Goal: Information Seeking & Learning: Understand process/instructions

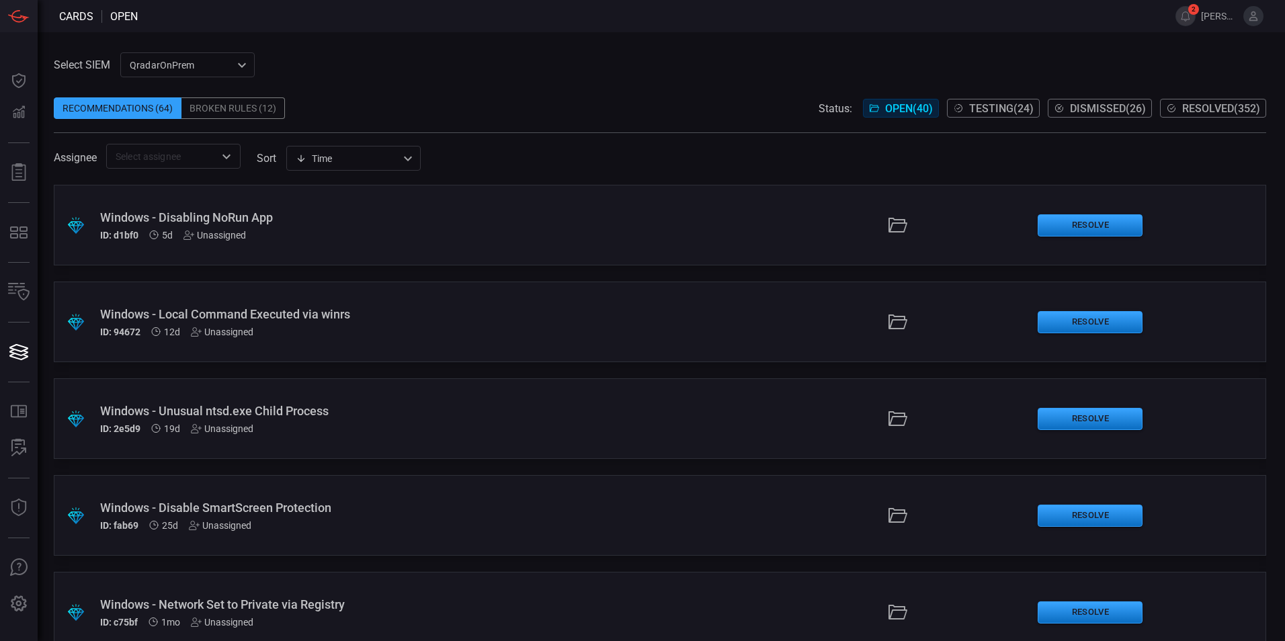
click at [1205, 105] on span "Resolved ( 352 )" at bounding box center [1221, 108] width 78 height 13
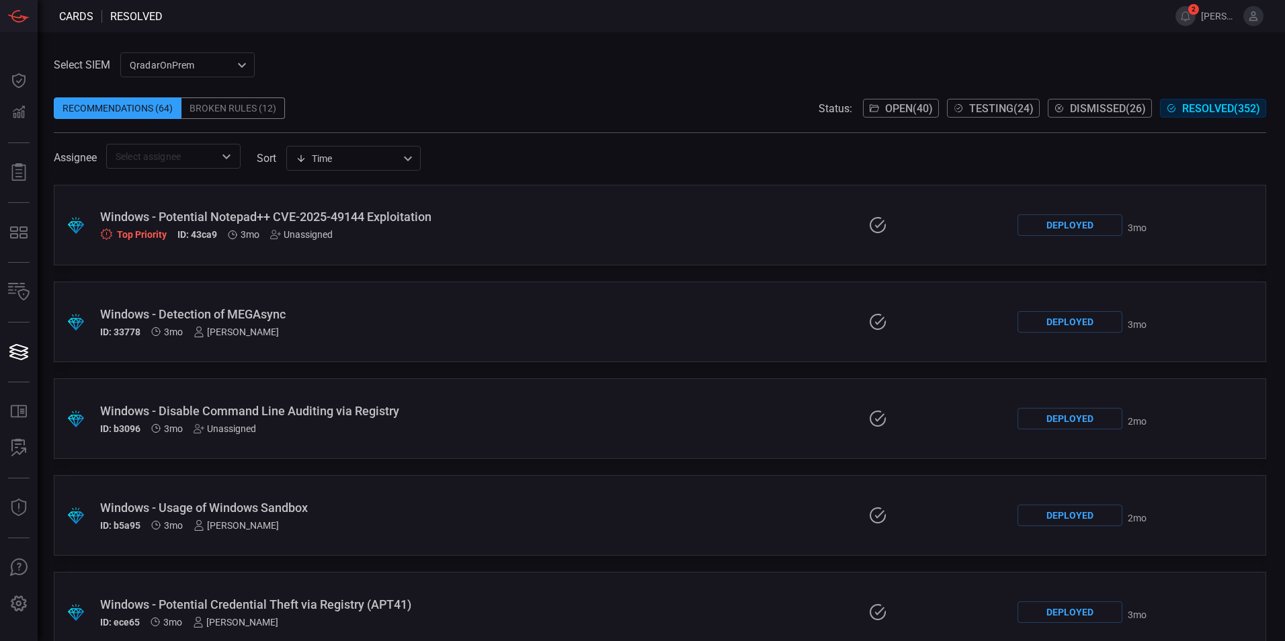
click at [170, 165] on input "text" at bounding box center [162, 156] width 104 height 17
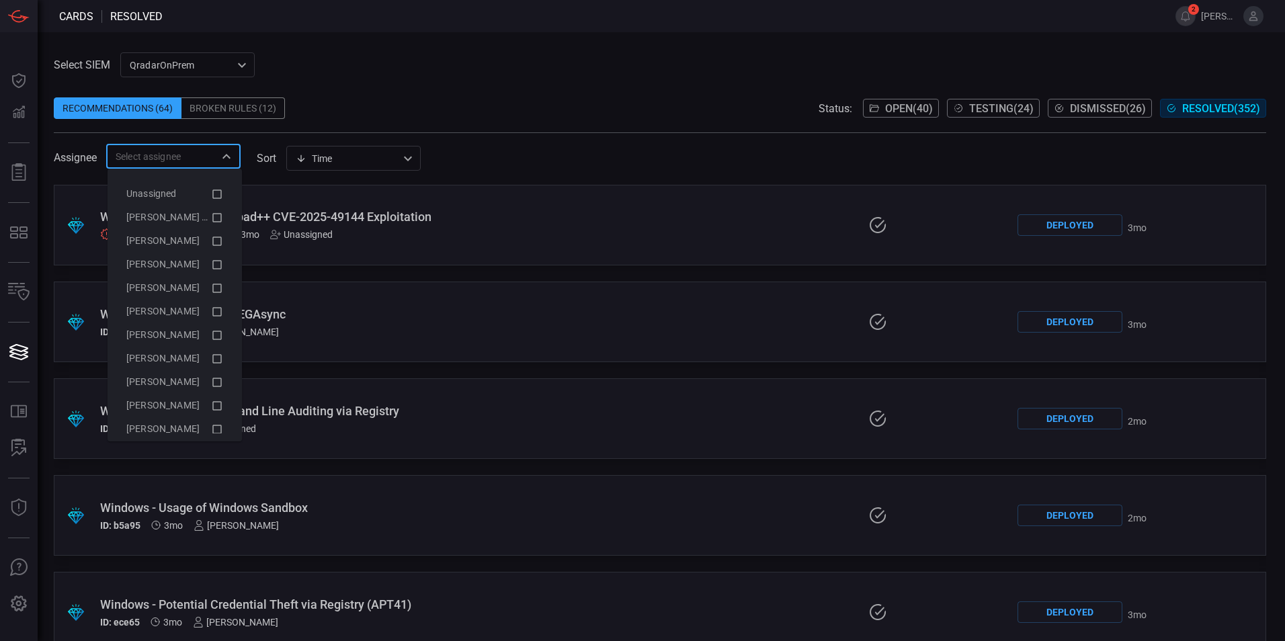
click at [403, 85] on span at bounding box center [660, 87] width 1213 height 20
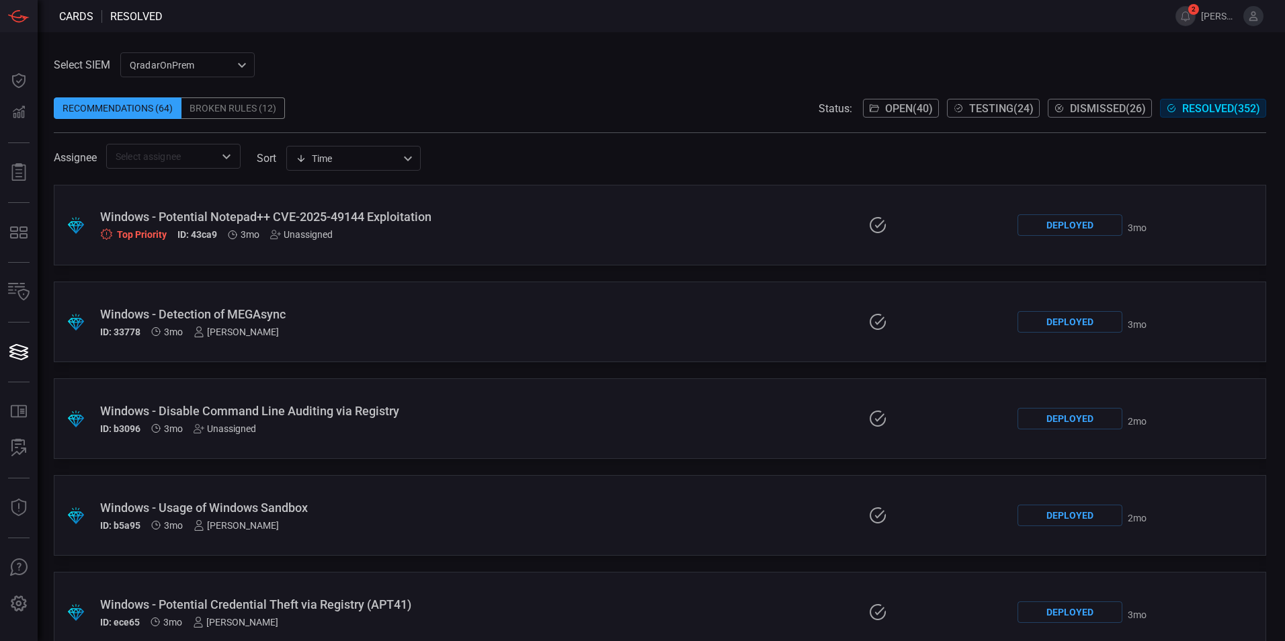
scroll to position [4257, 0]
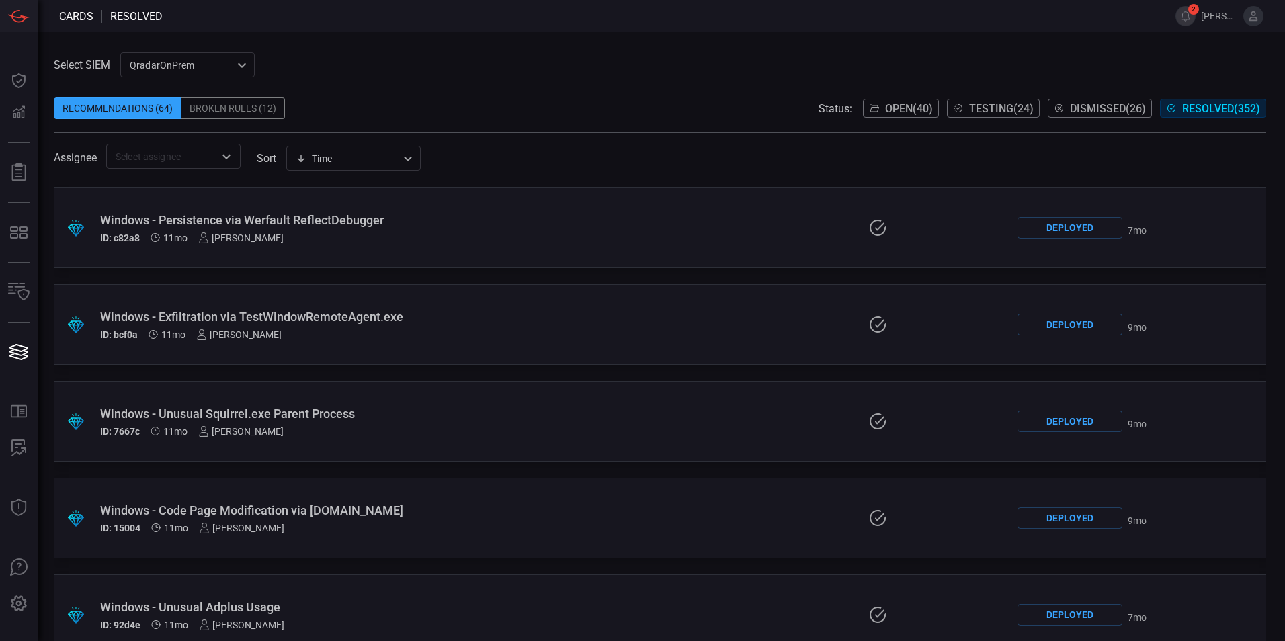
click at [403, 401] on div ".suggested_cards_icon{fill:url(#suggested_cards_icon);} Windows - Unusual Squir…" at bounding box center [660, 421] width 1213 height 81
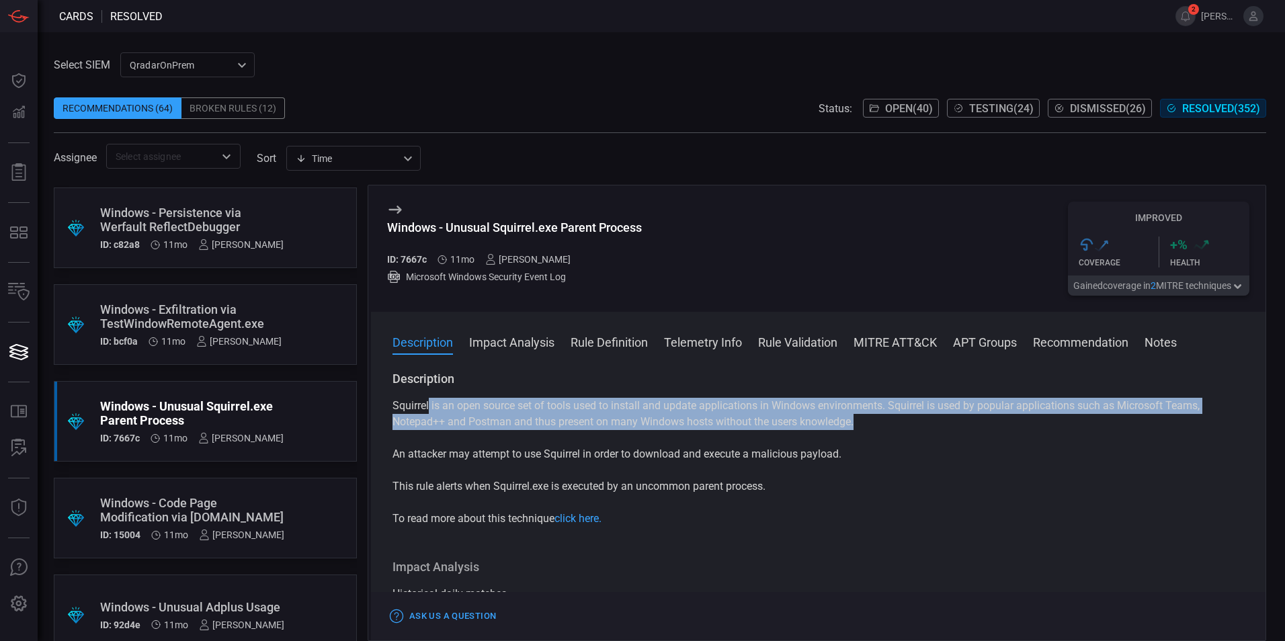
drag, startPoint x: 428, startPoint y: 405, endPoint x: 909, endPoint y: 420, distance: 480.9
click at [909, 420] on p "Squirrel is an open source set of tools used to install and update applications…" at bounding box center [819, 414] width 852 height 32
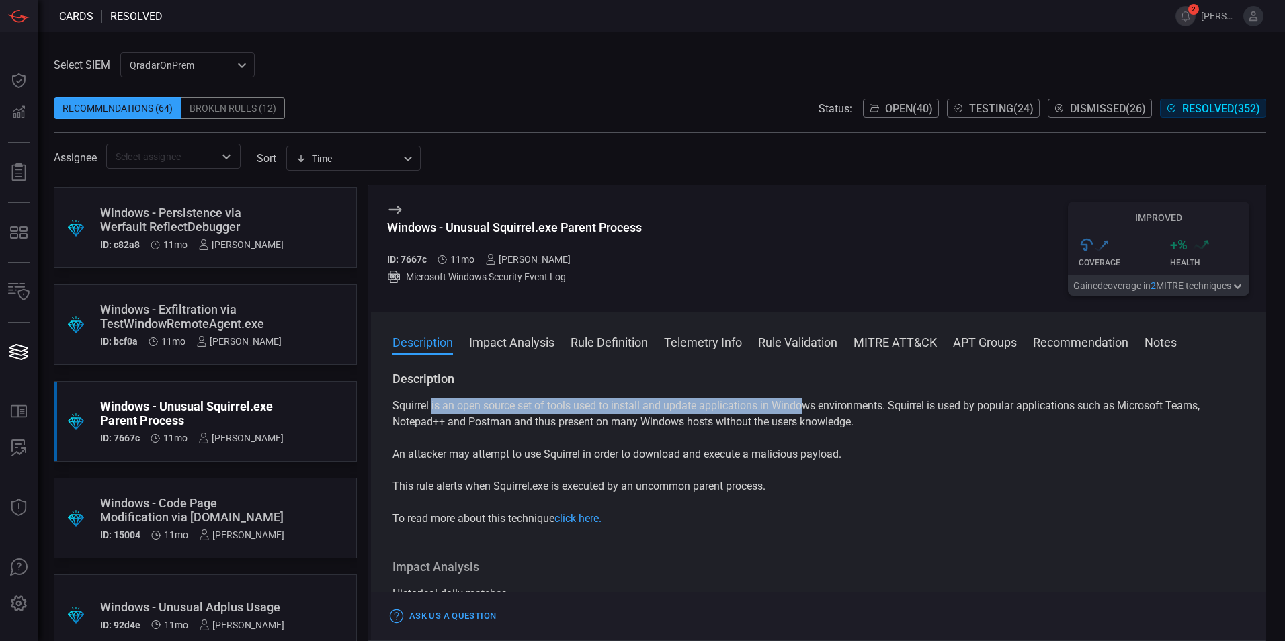
drag, startPoint x: 433, startPoint y: 405, endPoint x: 803, endPoint y: 413, distance: 370.5
click at [803, 413] on p "Squirrel is an open source set of tools used to install and update applications…" at bounding box center [819, 414] width 852 height 32
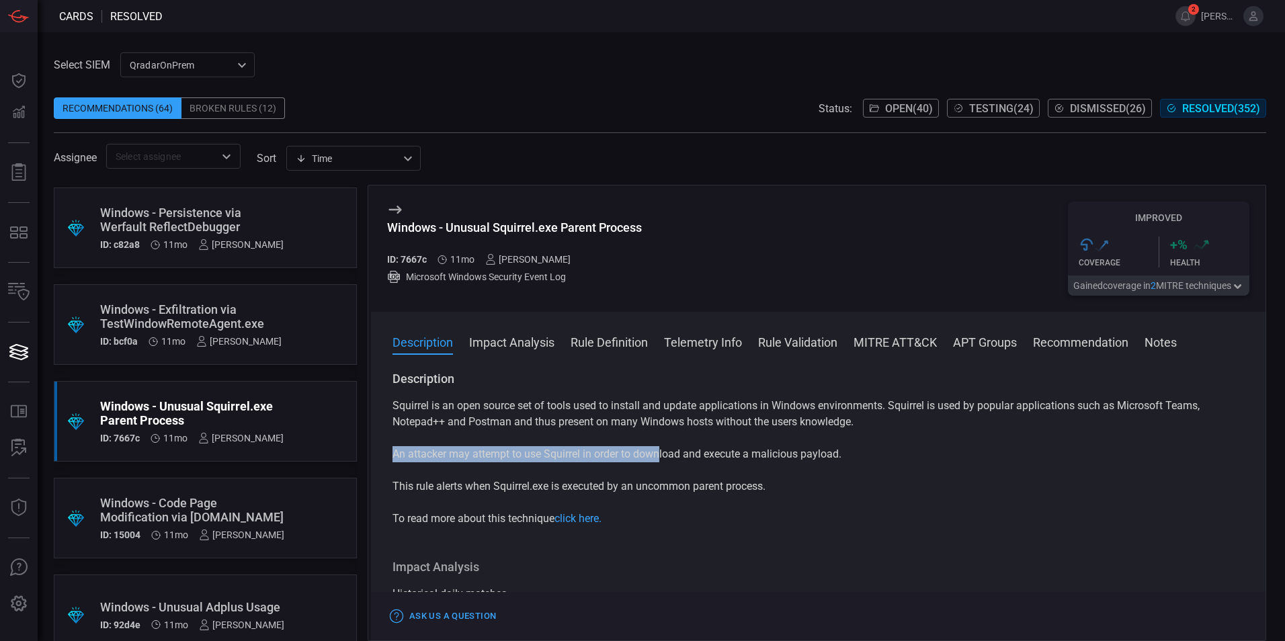
drag, startPoint x: 393, startPoint y: 454, endPoint x: 661, endPoint y: 455, distance: 268.9
click at [661, 455] on p "An attacker may attempt to use Squirrel in order to download and execute a mali…" at bounding box center [819, 454] width 852 height 16
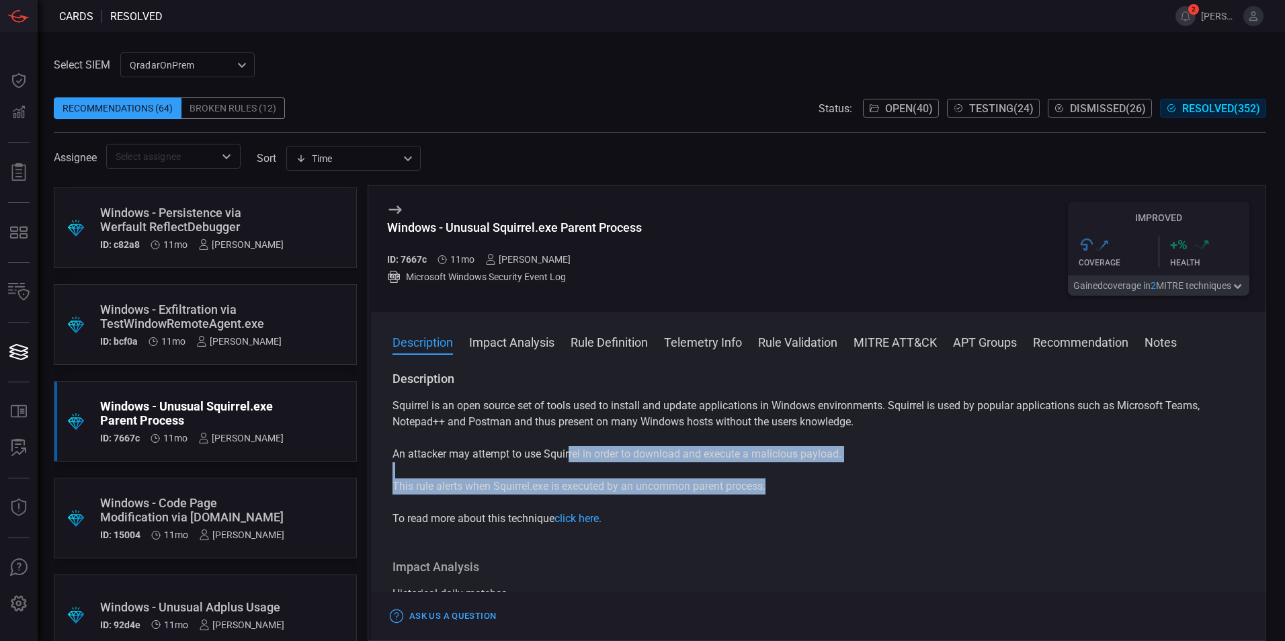
drag, startPoint x: 570, startPoint y: 455, endPoint x: 829, endPoint y: 481, distance: 260.1
click at [829, 481] on div "Squirrel is an open source set of tools used to install and update applications…" at bounding box center [819, 462] width 852 height 129
click at [829, 481] on p "This rule alerts when Squirrel.exe is executed by an uncommon parent process." at bounding box center [819, 487] width 852 height 16
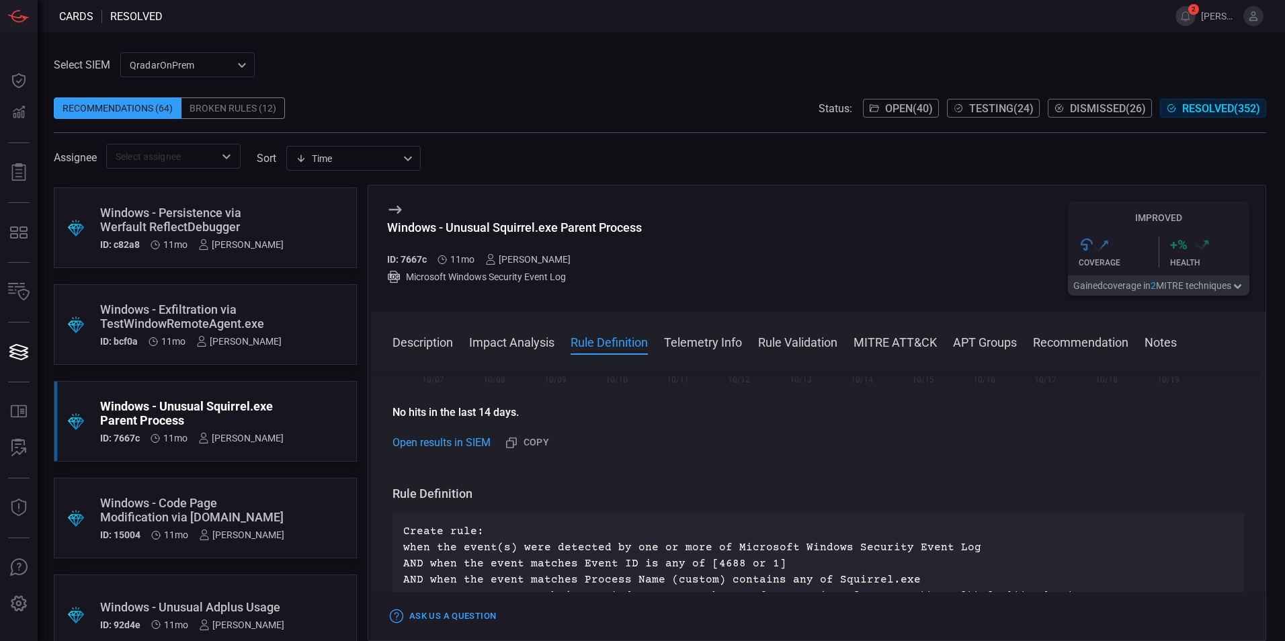
scroll to position [403, 0]
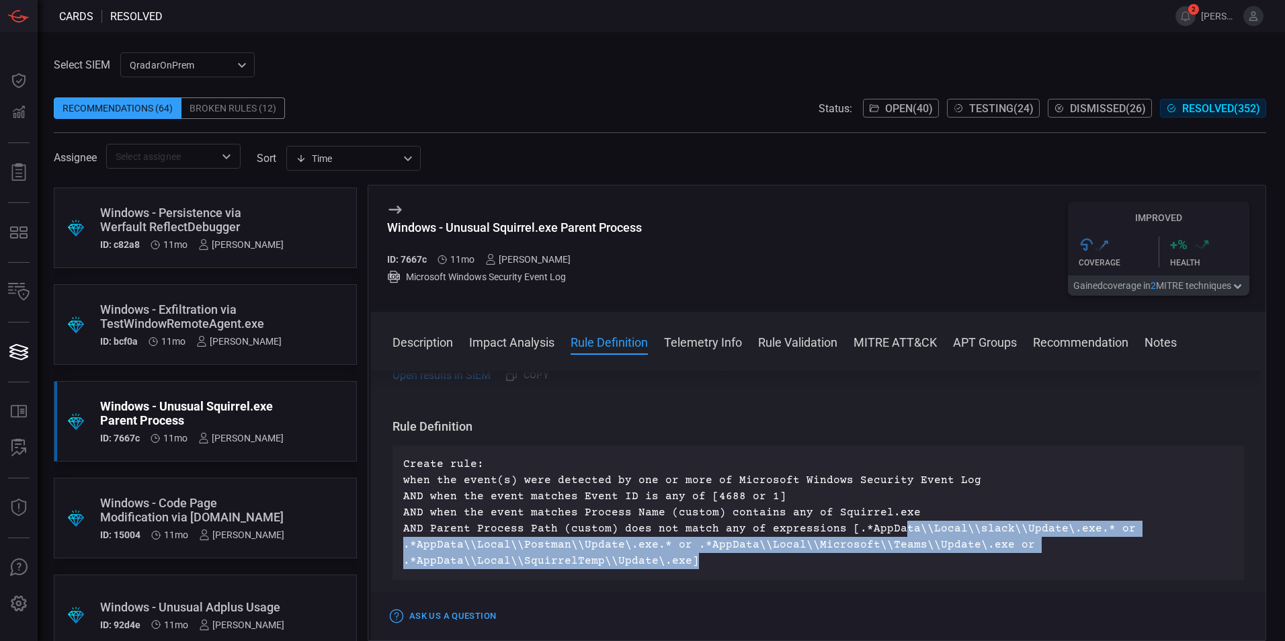
drag, startPoint x: 887, startPoint y: 532, endPoint x: 1011, endPoint y: 555, distance: 125.7
click at [1011, 555] on p "Create rule: when the event(s) were detected by one or more of Microsoft Window…" at bounding box center [818, 512] width 830 height 113
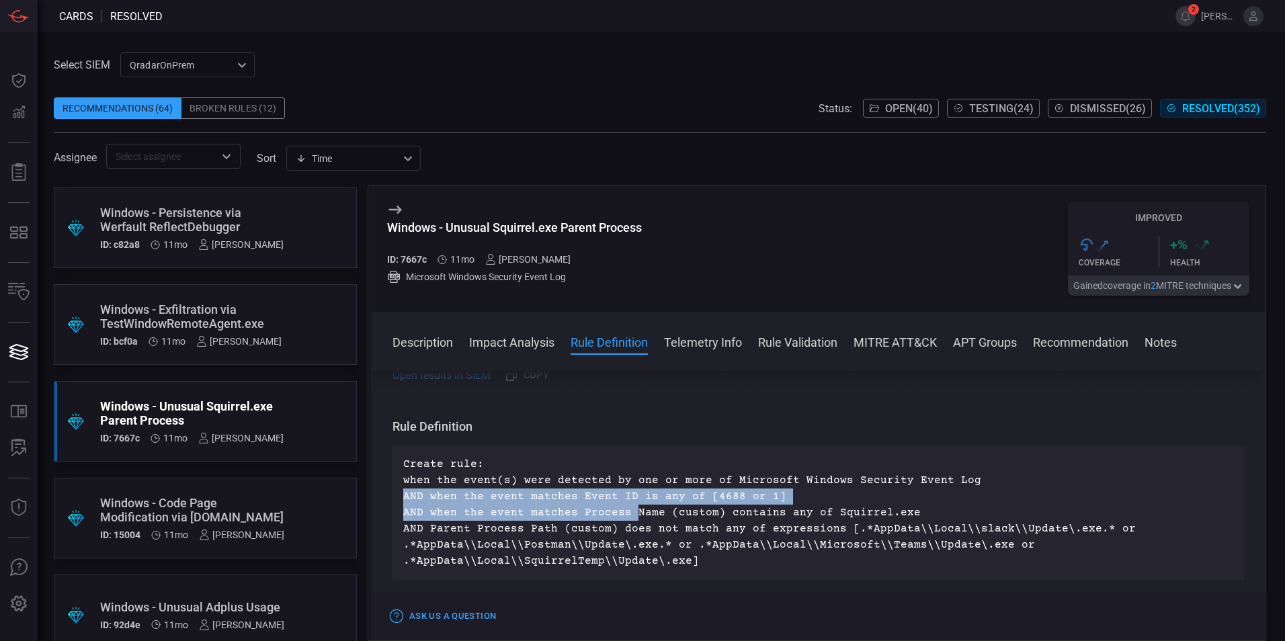
drag, startPoint x: 402, startPoint y: 497, endPoint x: 629, endPoint y: 516, distance: 228.0
click at [629, 516] on div "Create rule: when the event(s) were detected by one or more of Microsoft Window…" at bounding box center [819, 513] width 852 height 134
click at [629, 516] on p "Create rule: when the event(s) were detected by one or more of Microsoft Window…" at bounding box center [818, 512] width 830 height 113
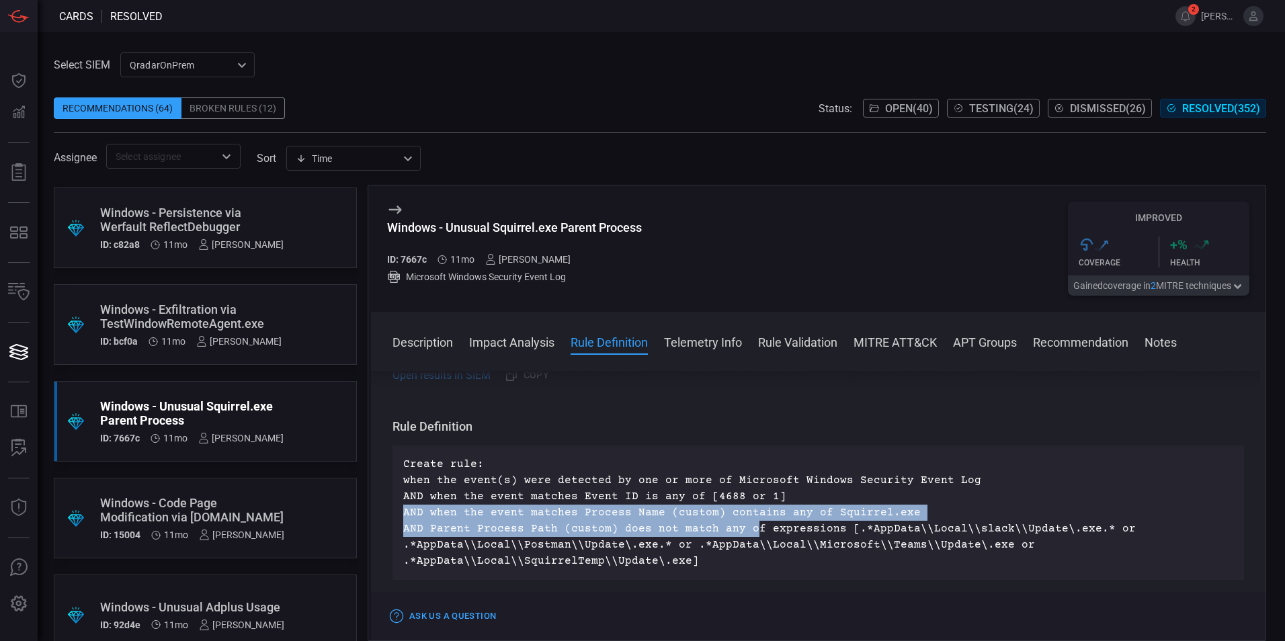
drag, startPoint x: 403, startPoint y: 515, endPoint x: 742, endPoint y: 528, distance: 339.1
click at [742, 528] on p "Create rule: when the event(s) were detected by one or more of Microsoft Window…" at bounding box center [818, 512] width 830 height 113
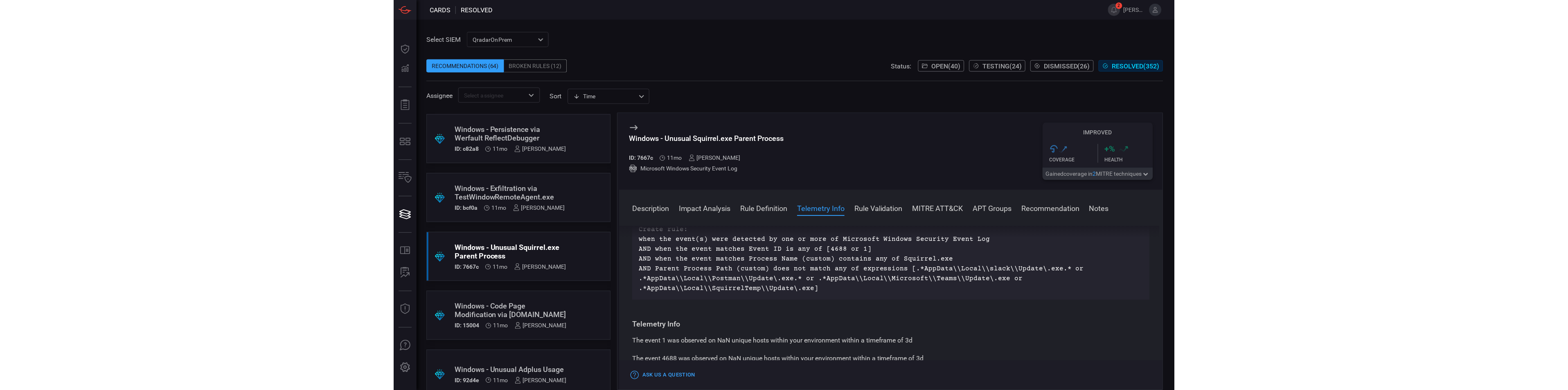
scroll to position [287, 0]
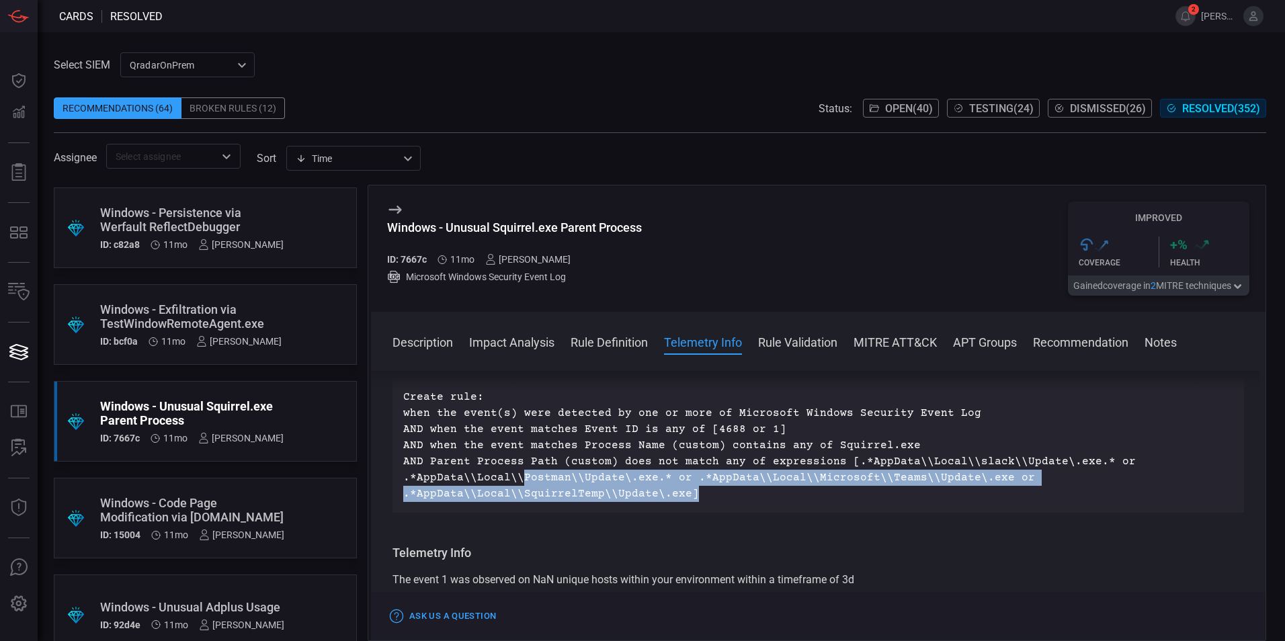
drag, startPoint x: 522, startPoint y: 479, endPoint x: 715, endPoint y: 494, distance: 193.5
click at [715, 494] on p "Create rule: when the event(s) were detected by one or more of Microsoft Window…" at bounding box center [818, 445] width 830 height 113
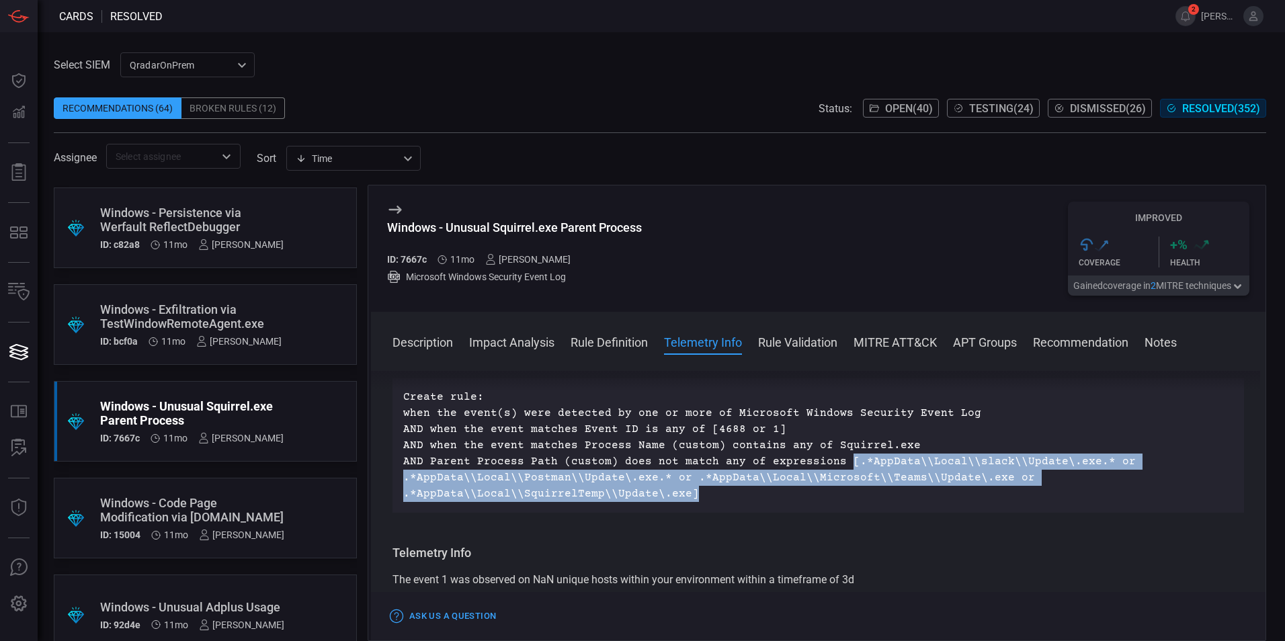
drag, startPoint x: 696, startPoint y: 493, endPoint x: 832, endPoint y: 466, distance: 139.1
click at [832, 466] on p "Create rule: when the event(s) were detected by one or more of Microsoft Window…" at bounding box center [818, 445] width 830 height 113
drag, startPoint x: 835, startPoint y: 463, endPoint x: 838, endPoint y: 492, distance: 29.1
click at [838, 492] on p "Create rule: when the event(s) were detected by one or more of Microsoft Window…" at bounding box center [818, 445] width 830 height 113
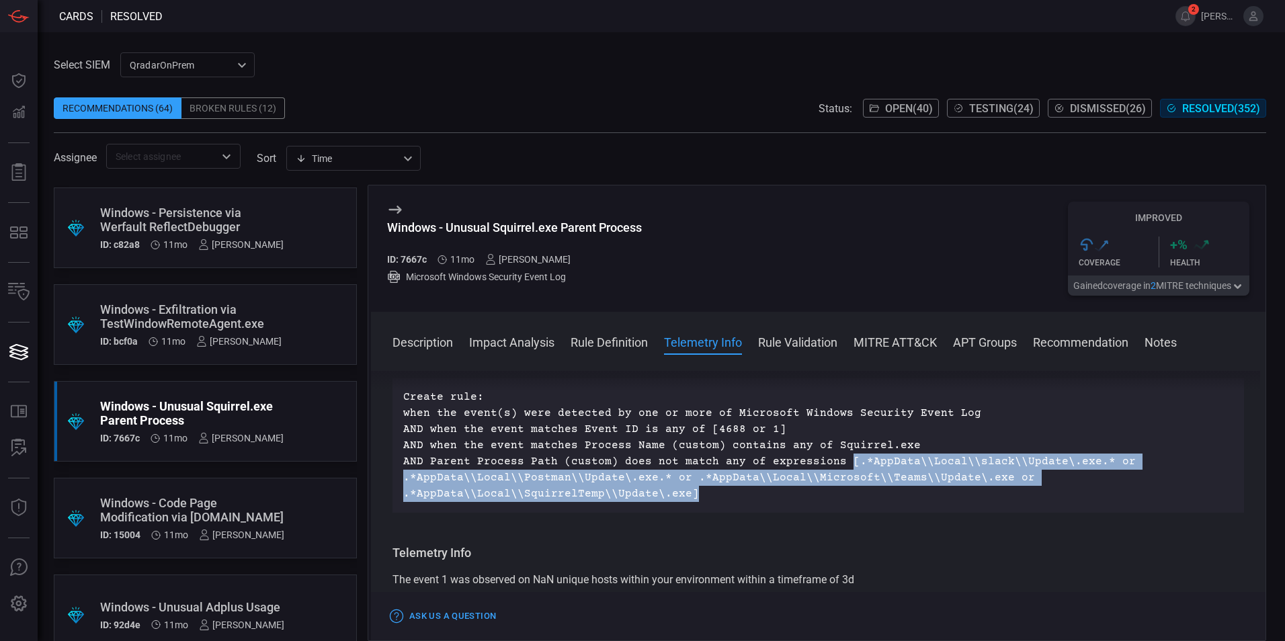
click at [838, 492] on p "Create rule: when the event(s) were detected by one or more of Microsoft Window…" at bounding box center [818, 445] width 830 height 113
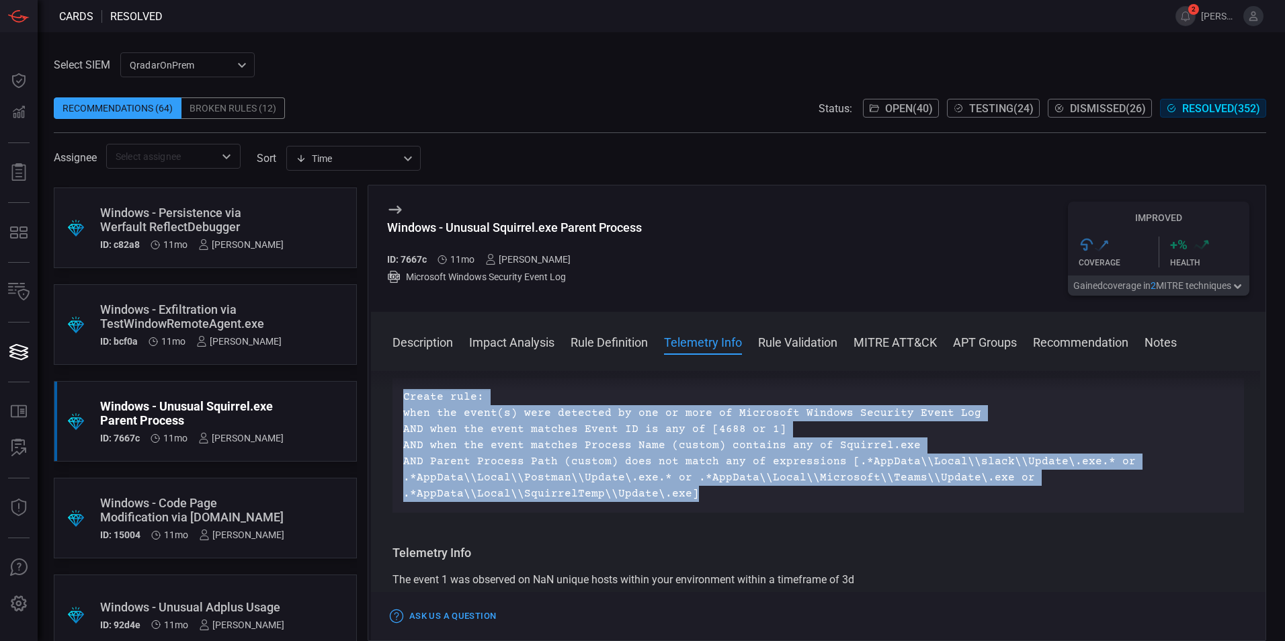
drag, startPoint x: 700, startPoint y: 499, endPoint x: 405, endPoint y: 398, distance: 312.7
click at [405, 398] on p "Create rule: when the event(s) were detected by one or more of Microsoft Window…" at bounding box center [818, 445] width 830 height 113
drag, startPoint x: 401, startPoint y: 397, endPoint x: 726, endPoint y: 493, distance: 338.6
click at [726, 493] on div "Create rule: when the event(s) were detected by one or more of Microsoft Window…" at bounding box center [819, 445] width 852 height 134
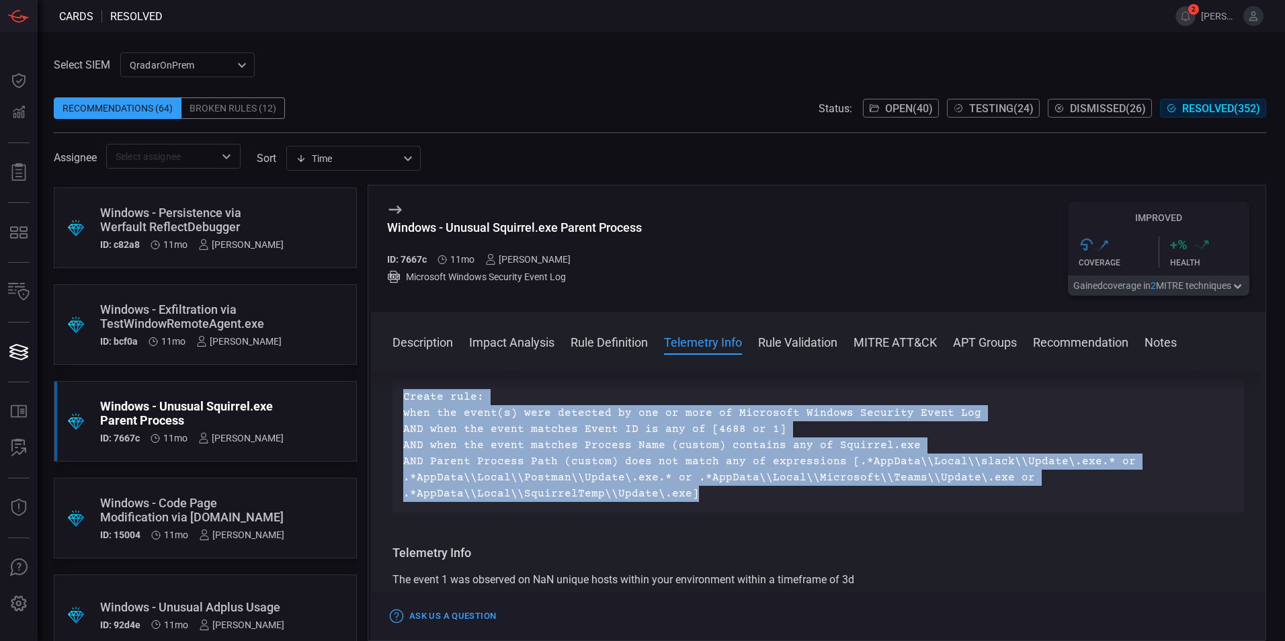
drag, startPoint x: 726, startPoint y: 493, endPoint x: 717, endPoint y: 493, distance: 9.4
click at [726, 493] on p "Create rule: when the event(s) were detected by one or more of Microsoft Window…" at bounding box center [818, 445] width 830 height 113
drag, startPoint x: 707, startPoint y: 498, endPoint x: 397, endPoint y: 396, distance: 325.7
click at [397, 396] on div "Create rule: when the event(s) were detected by one or more of Microsoft Window…" at bounding box center [819, 445] width 852 height 134
drag, startPoint x: 397, startPoint y: 396, endPoint x: 465, endPoint y: 413, distance: 70.1
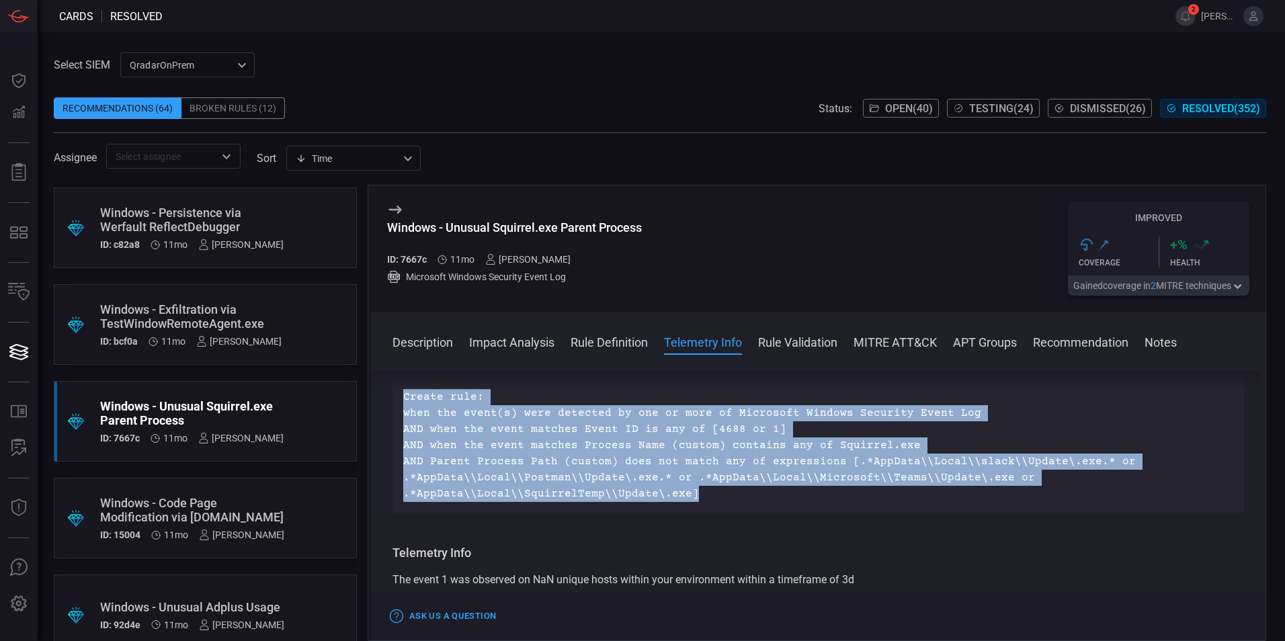
click at [469, 414] on p "Create rule: when the event(s) were detected by one or more of Microsoft Window…" at bounding box center [818, 445] width 830 height 113
click at [411, 401] on p "Create rule: when the event(s) were detected by one or more of Microsoft Window…" at bounding box center [818, 445] width 830 height 113
drag, startPoint x: 401, startPoint y: 395, endPoint x: 780, endPoint y: 492, distance: 392.1
click at [780, 492] on div "Create rule: when the event(s) were detected by one or more of Microsoft Window…" at bounding box center [819, 445] width 852 height 134
click at [780, 492] on p "Create rule: when the event(s) were detected by one or more of Microsoft Window…" at bounding box center [818, 445] width 830 height 113
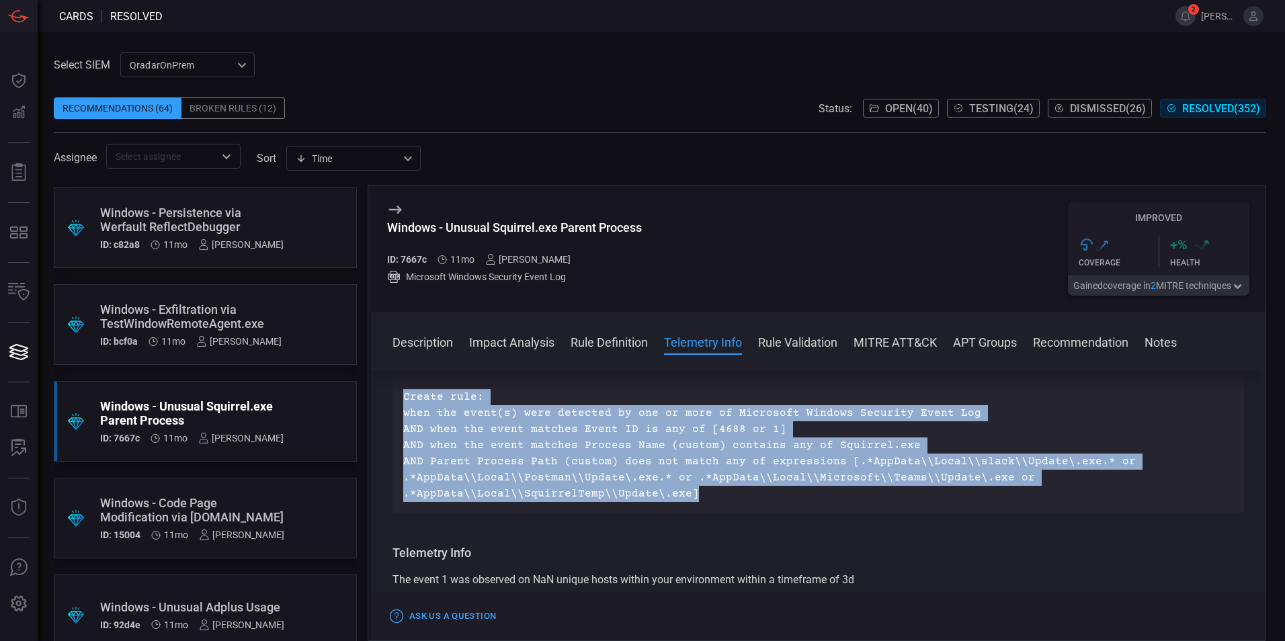
drag, startPoint x: 719, startPoint y: 497, endPoint x: 395, endPoint y: 400, distance: 337.5
click at [395, 400] on div "Create rule: when the event(s) were detected by one or more of Microsoft Window…" at bounding box center [819, 445] width 852 height 134
drag, startPoint x: 395, startPoint y: 400, endPoint x: 435, endPoint y: 404, distance: 39.9
click at [440, 403] on p "Create rule: when the event(s) were detected by one or more of Microsoft Window…" at bounding box center [818, 445] width 830 height 113
drag, startPoint x: 403, startPoint y: 399, endPoint x: 748, endPoint y: 496, distance: 357.5
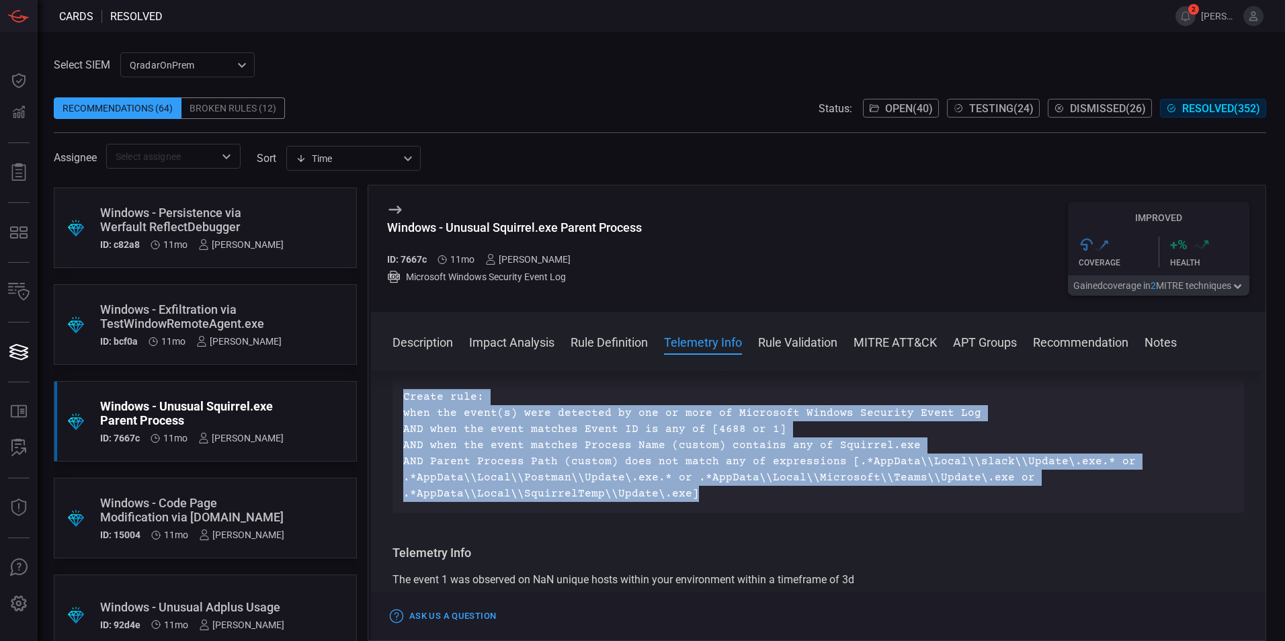
click at [748, 496] on p "Create rule: when the event(s) were detected by one or more of Microsoft Window…" at bounding box center [818, 445] width 830 height 113
drag, startPoint x: 716, startPoint y: 496, endPoint x: 405, endPoint y: 395, distance: 326.7
click at [405, 395] on p "Create rule: when the event(s) were detected by one or more of Microsoft Window…" at bounding box center [818, 445] width 830 height 113
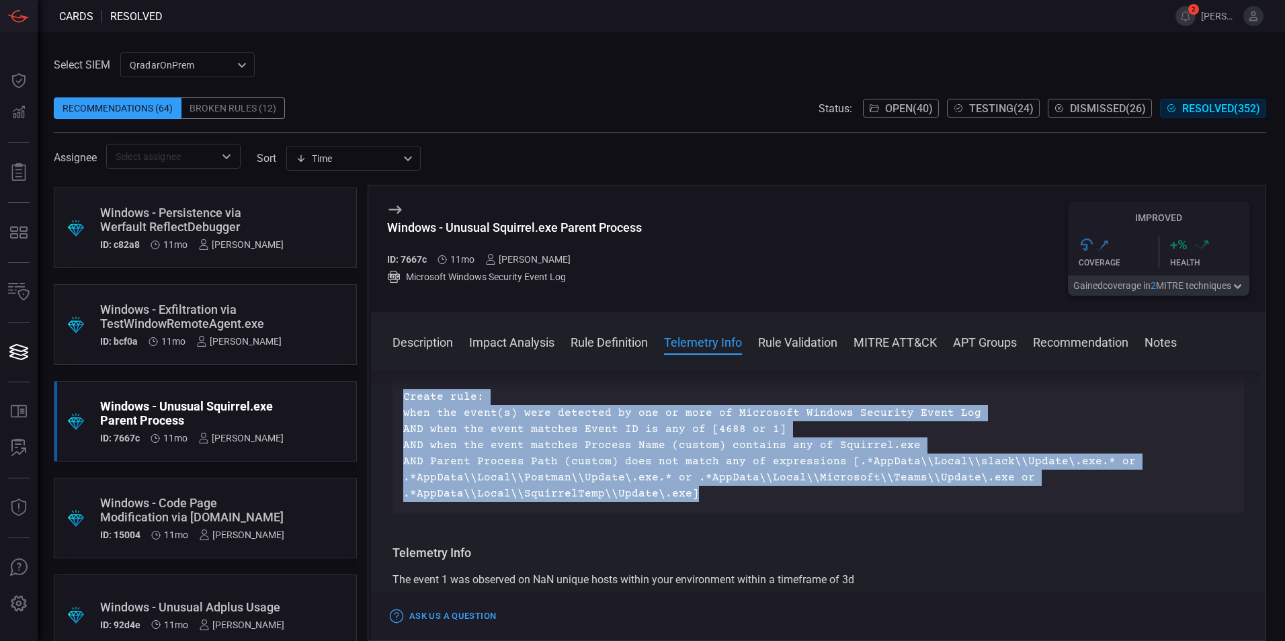
drag, startPoint x: 401, startPoint y: 397, endPoint x: 731, endPoint y: 504, distance: 347.6
click at [731, 504] on div "Create rule: when the event(s) were detected by one or more of Microsoft Window…" at bounding box center [819, 445] width 852 height 134
drag, startPoint x: 731, startPoint y: 504, endPoint x: 715, endPoint y: 498, distance: 17.2
click at [719, 499] on p "Create rule: when the event(s) were detected by one or more of Microsoft Window…" at bounding box center [818, 445] width 830 height 113
drag, startPoint x: 700, startPoint y: 497, endPoint x: 391, endPoint y: 405, distance: 322.8
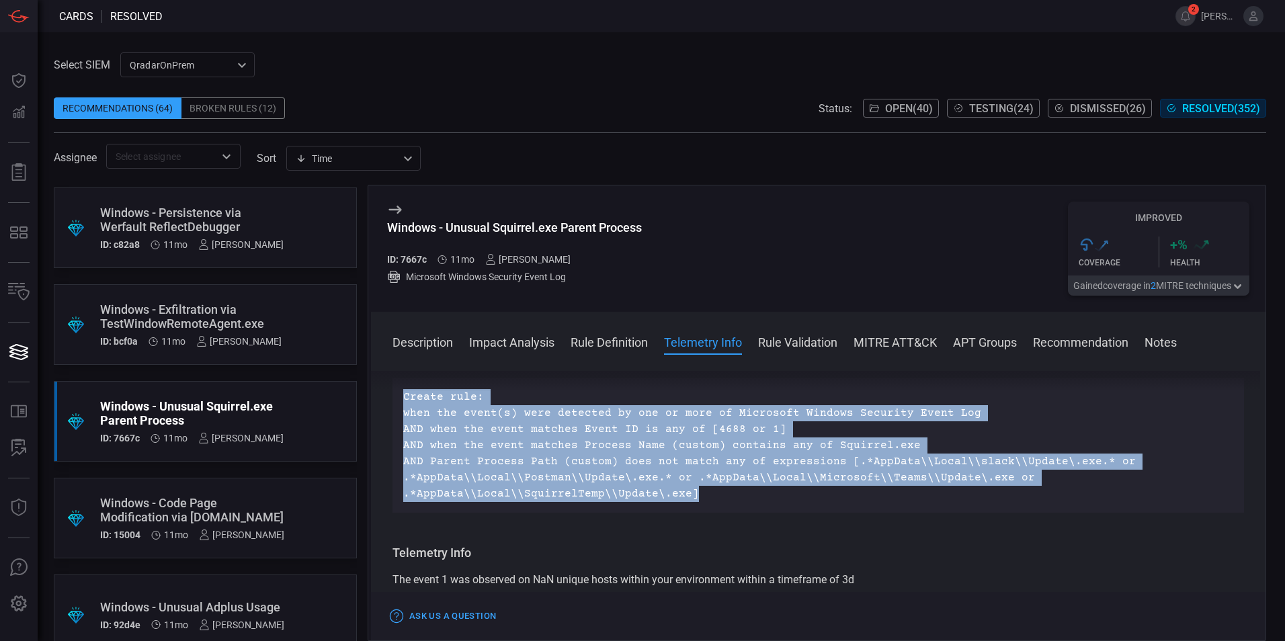
click at [391, 405] on div "Description Squirrel is an open source set of tools used to install and update …" at bounding box center [818, 503] width 895 height 265
drag, startPoint x: 391, startPoint y: 405, endPoint x: 446, endPoint y: 404, distance: 55.1
click at [446, 404] on p "Create rule: when the event(s) were detected by one or more of Microsoft Window…" at bounding box center [818, 445] width 830 height 113
drag, startPoint x: 403, startPoint y: 396, endPoint x: 703, endPoint y: 495, distance: 316.3
click at [703, 495] on div "Create rule: when the event(s) were detected by one or more of Microsoft Window…" at bounding box center [819, 445] width 852 height 134
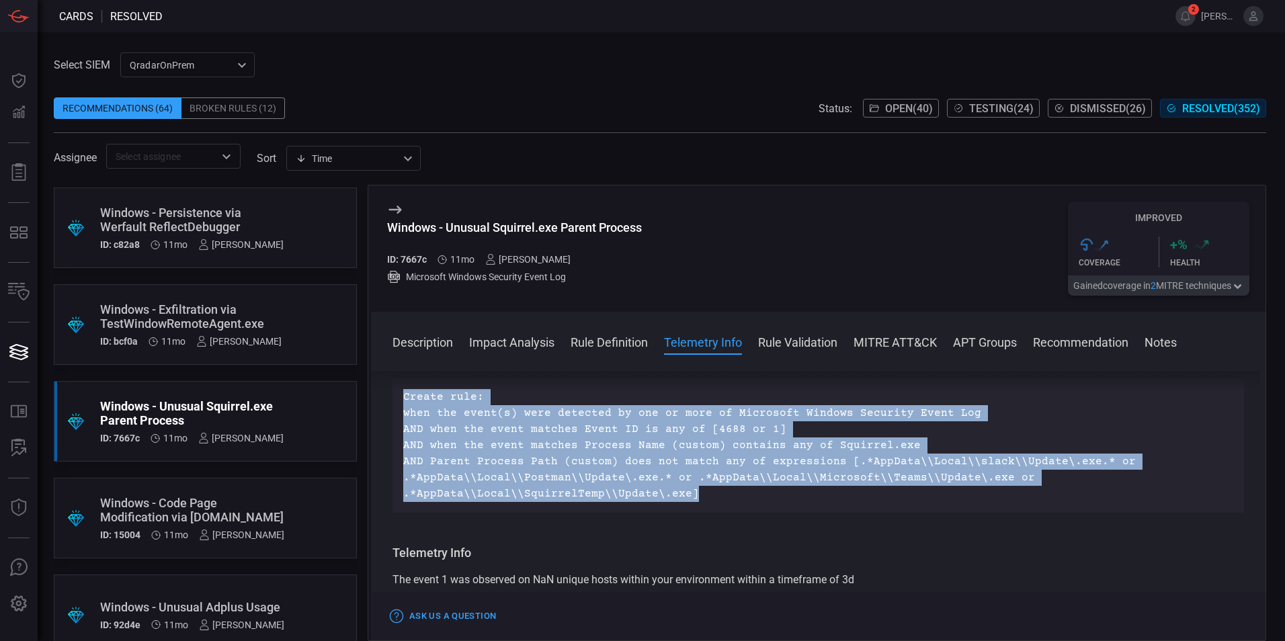
click at [703, 495] on p "Create rule: when the event(s) were detected by one or more of Microsoft Window…" at bounding box center [818, 445] width 830 height 113
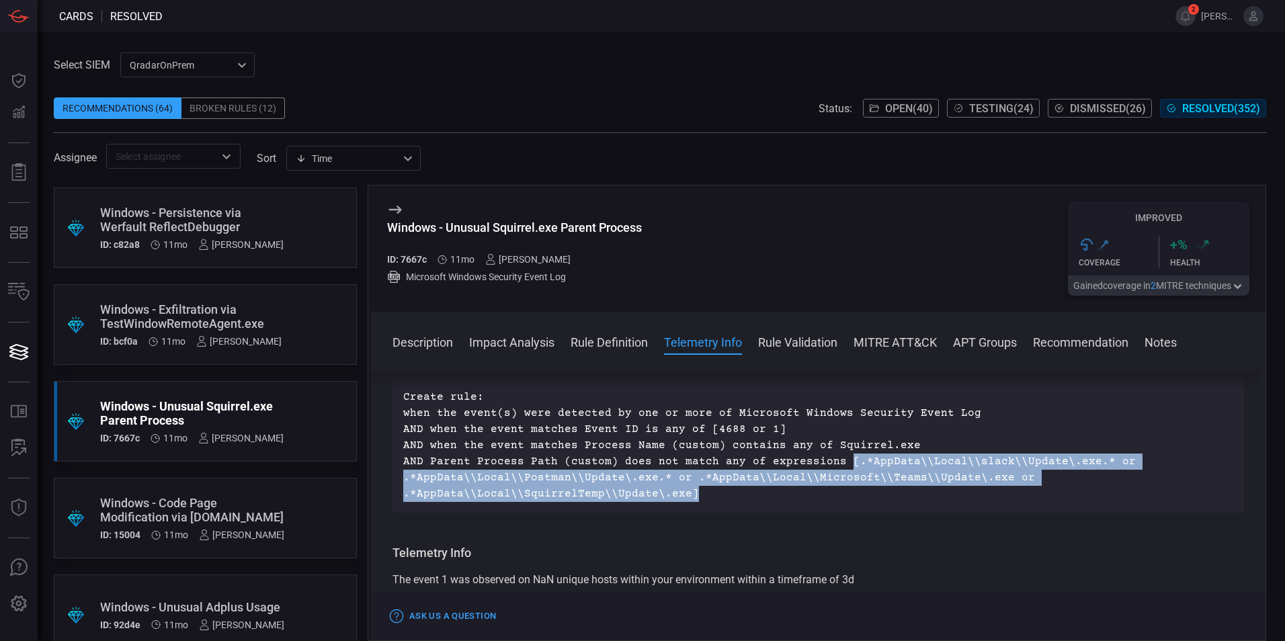
drag, startPoint x: 833, startPoint y: 464, endPoint x: 828, endPoint y: 496, distance: 32.7
click at [828, 496] on p "Create rule: when the event(s) were detected by one or more of Microsoft Window…" at bounding box center [818, 445] width 830 height 113
drag, startPoint x: 828, startPoint y: 496, endPoint x: 722, endPoint y: 494, distance: 105.6
click at [723, 494] on p "Create rule: when the event(s) were detected by one or more of Microsoft Window…" at bounding box center [818, 445] width 830 height 113
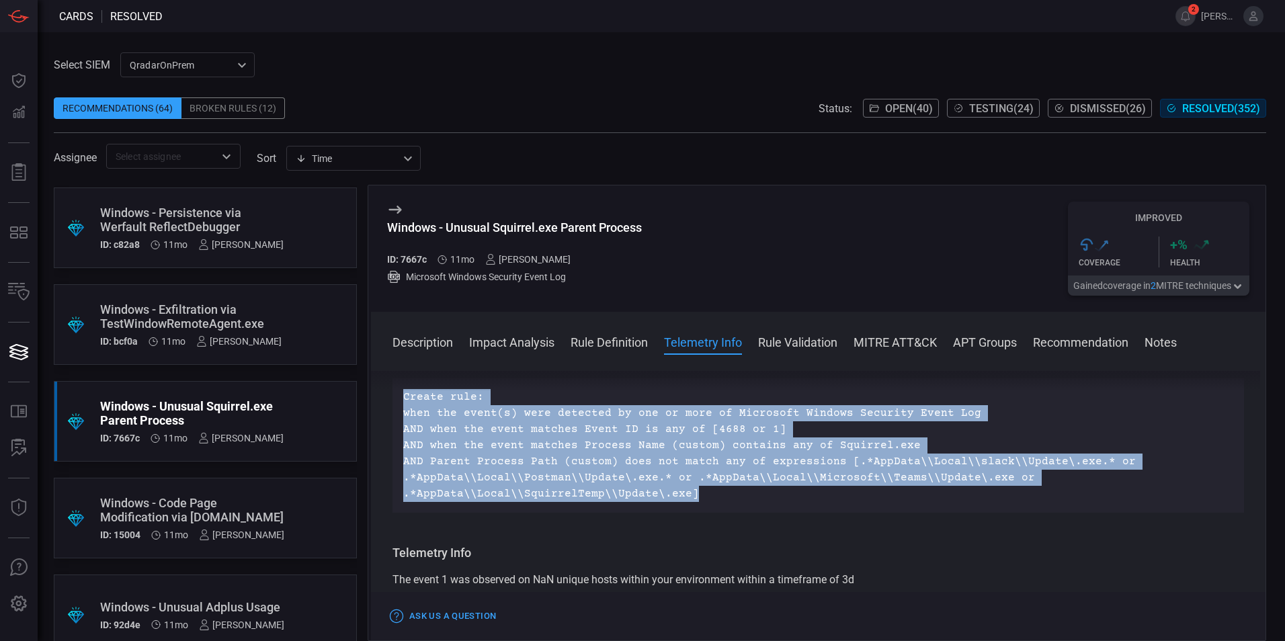
drag, startPoint x: 692, startPoint y: 496, endPoint x: 401, endPoint y: 390, distance: 309.9
click at [401, 390] on div "Description Squirrel is an open source set of tools used to install and update …" at bounding box center [818, 503] width 895 height 265
drag, startPoint x: 401, startPoint y: 390, endPoint x: 420, endPoint y: 406, distance: 24.8
click at [420, 406] on p "Create rule: when the event(s) were detected by one or more of Microsoft Window…" at bounding box center [818, 445] width 830 height 113
drag, startPoint x: 401, startPoint y: 400, endPoint x: 756, endPoint y: 503, distance: 369.5
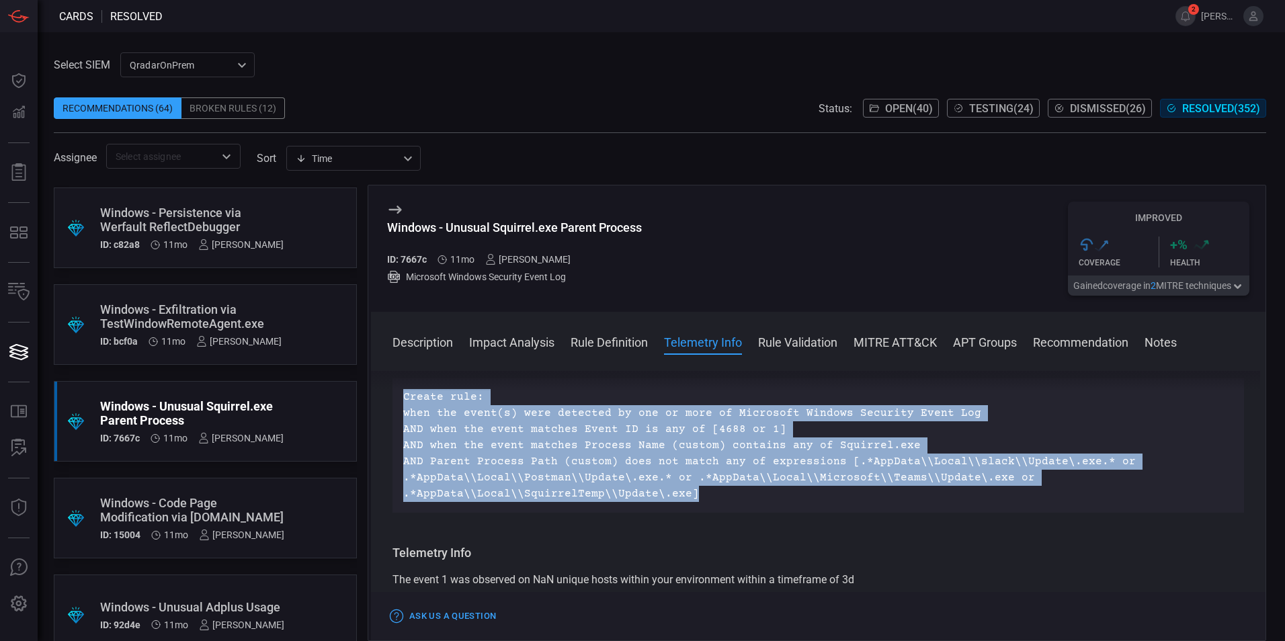
click at [756, 503] on div "Create rule: when the event(s) were detected by one or more of Microsoft Window…" at bounding box center [819, 445] width 852 height 134
drag, startPoint x: 756, startPoint y: 503, endPoint x: 740, endPoint y: 499, distance: 16.6
click at [756, 502] on p "Create rule: when the event(s) were detected by one or more of Microsoft Window…" at bounding box center [818, 445] width 830 height 113
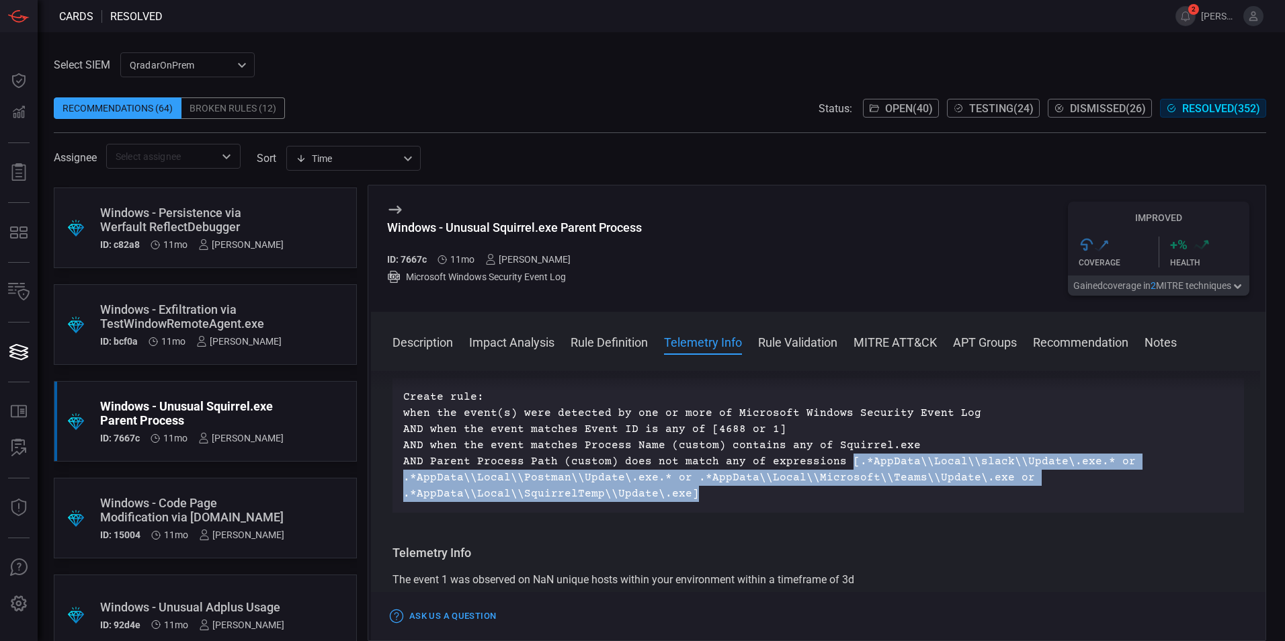
drag, startPoint x: 724, startPoint y: 490, endPoint x: 835, endPoint y: 465, distance: 113.8
click at [835, 465] on p "Create rule: when the event(s) were detected by one or more of Microsoft Window…" at bounding box center [818, 445] width 830 height 113
drag, startPoint x: 836, startPoint y: 463, endPoint x: 816, endPoint y: 492, distance: 34.9
click at [816, 492] on p "Create rule: when the event(s) were detected by one or more of Microsoft Window…" at bounding box center [818, 445] width 830 height 113
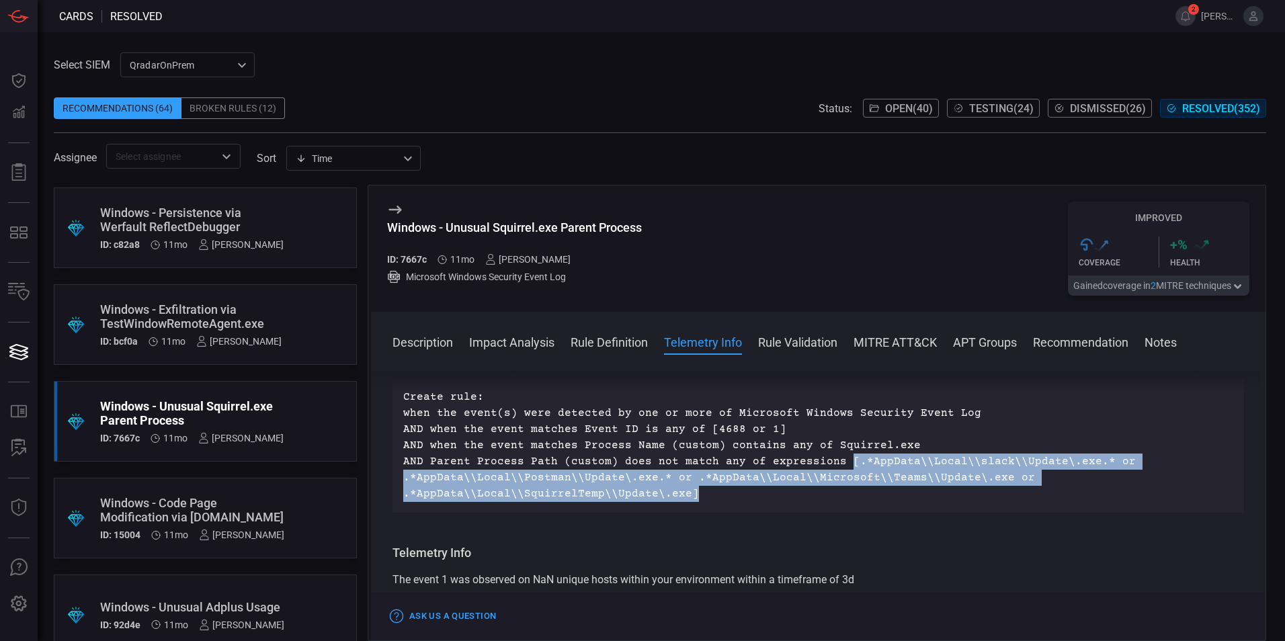
drag, startPoint x: 816, startPoint y: 492, endPoint x: 807, endPoint y: 492, distance: 9.4
click at [807, 492] on p "Create rule: when the event(s) were detected by one or more of Microsoft Window…" at bounding box center [818, 445] width 830 height 113
drag, startPoint x: 792, startPoint y: 492, endPoint x: 837, endPoint y: 462, distance: 54.3
click at [837, 462] on p "Create rule: when the event(s) were detected by one or more of Microsoft Window…" at bounding box center [818, 445] width 830 height 113
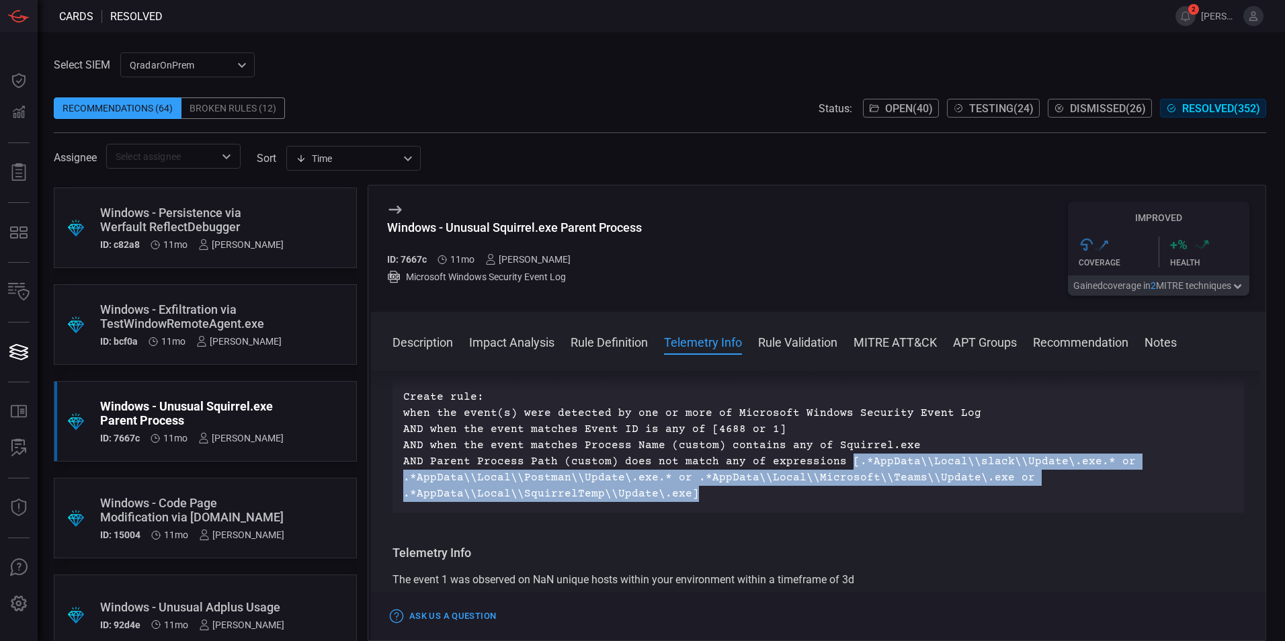
click at [835, 463] on p "Create rule: when the event(s) were detected by one or more of Microsoft Window…" at bounding box center [818, 445] width 830 height 113
drag, startPoint x: 835, startPoint y: 461, endPoint x: 849, endPoint y: 493, distance: 34.6
click at [849, 493] on p "Create rule: when the event(s) were detected by one or more of Microsoft Window…" at bounding box center [818, 445] width 830 height 113
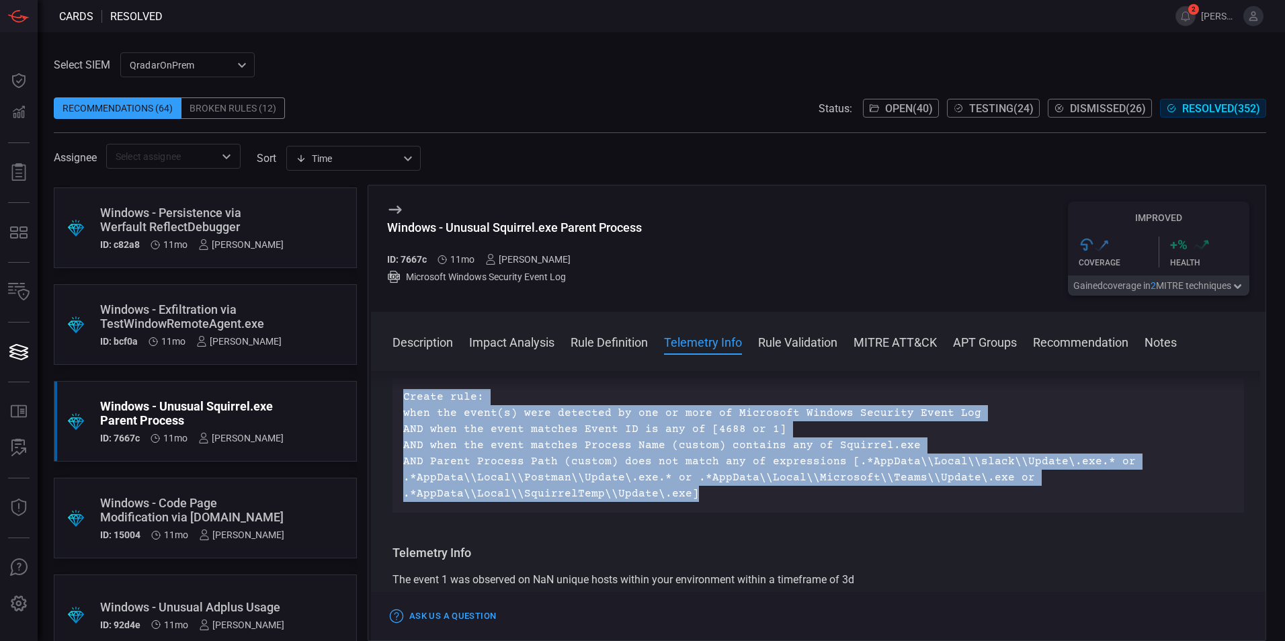
drag, startPoint x: 766, startPoint y: 492, endPoint x: 407, endPoint y: 387, distance: 374.0
click at [407, 387] on div "Description Squirrel is an open source set of tools used to install and update …" at bounding box center [818, 503] width 895 height 265
drag, startPoint x: 407, startPoint y: 387, endPoint x: 416, endPoint y: 396, distance: 12.8
click at [421, 394] on p "Create rule: when the event(s) were detected by one or more of Microsoft Window…" at bounding box center [818, 445] width 830 height 113
drag, startPoint x: 403, startPoint y: 397, endPoint x: 762, endPoint y: 503, distance: 374.4
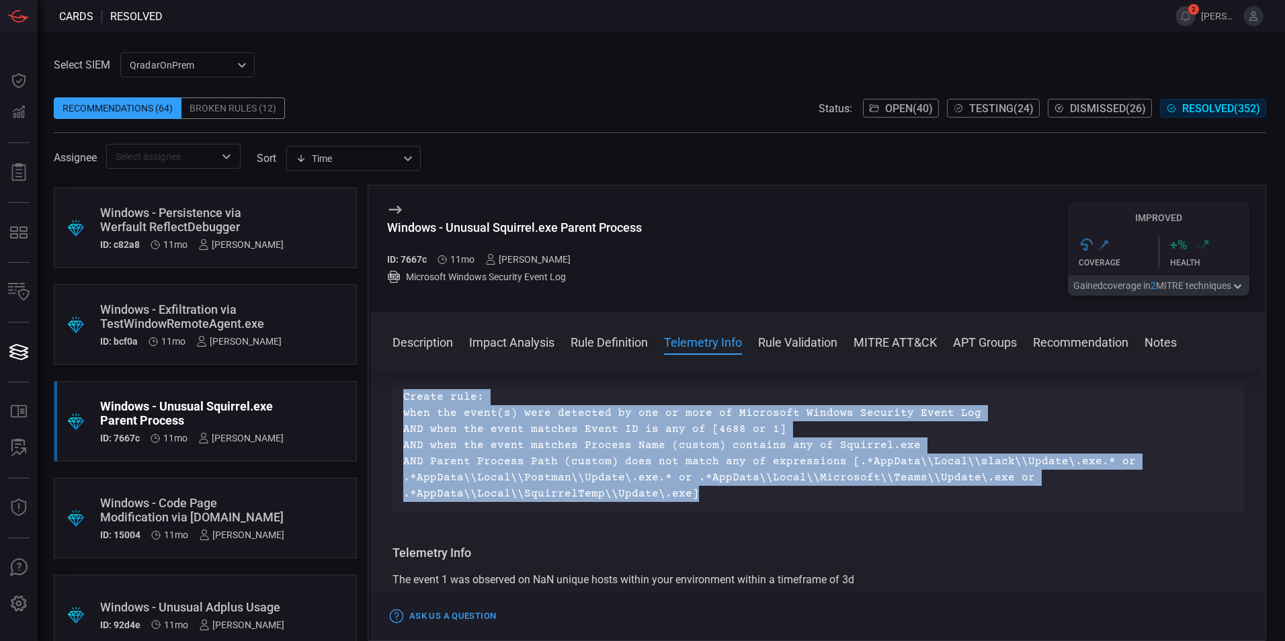
click at [762, 503] on div "Create rule: when the event(s) were detected by one or more of Microsoft Window…" at bounding box center [819, 445] width 852 height 134
click at [762, 501] on p "Create rule: when the event(s) were detected by one or more of Microsoft Window…" at bounding box center [818, 445] width 830 height 113
click at [725, 492] on p "Create rule: when the event(s) were detected by one or more of Microsoft Window…" at bounding box center [818, 445] width 830 height 113
drag, startPoint x: 666, startPoint y: 485, endPoint x: 405, endPoint y: 394, distance: 276.4
click at [405, 394] on p "Create rule: when the event(s) were detected by one or more of Microsoft Window…" at bounding box center [818, 445] width 830 height 113
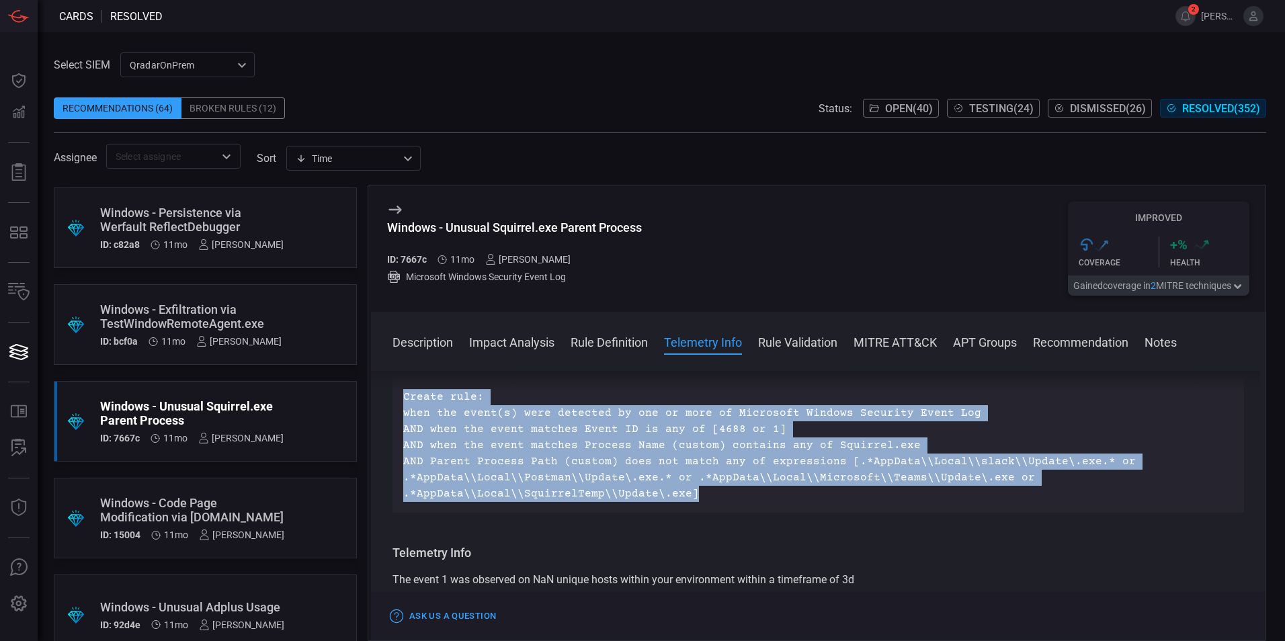
click at [405, 394] on p "Create rule: when the event(s) were detected by one or more of Microsoft Window…" at bounding box center [818, 445] width 830 height 113
drag, startPoint x: 403, startPoint y: 395, endPoint x: 717, endPoint y: 514, distance: 335.1
click at [717, 514] on div "Description Squirrel is an open source set of tools used to install and update …" at bounding box center [818, 503] width 895 height 265
drag, startPoint x: 717, startPoint y: 514, endPoint x: 704, endPoint y: 495, distance: 23.3
click at [705, 495] on p "Create rule: when the event(s) were detected by one or more of Microsoft Window…" at bounding box center [818, 445] width 830 height 113
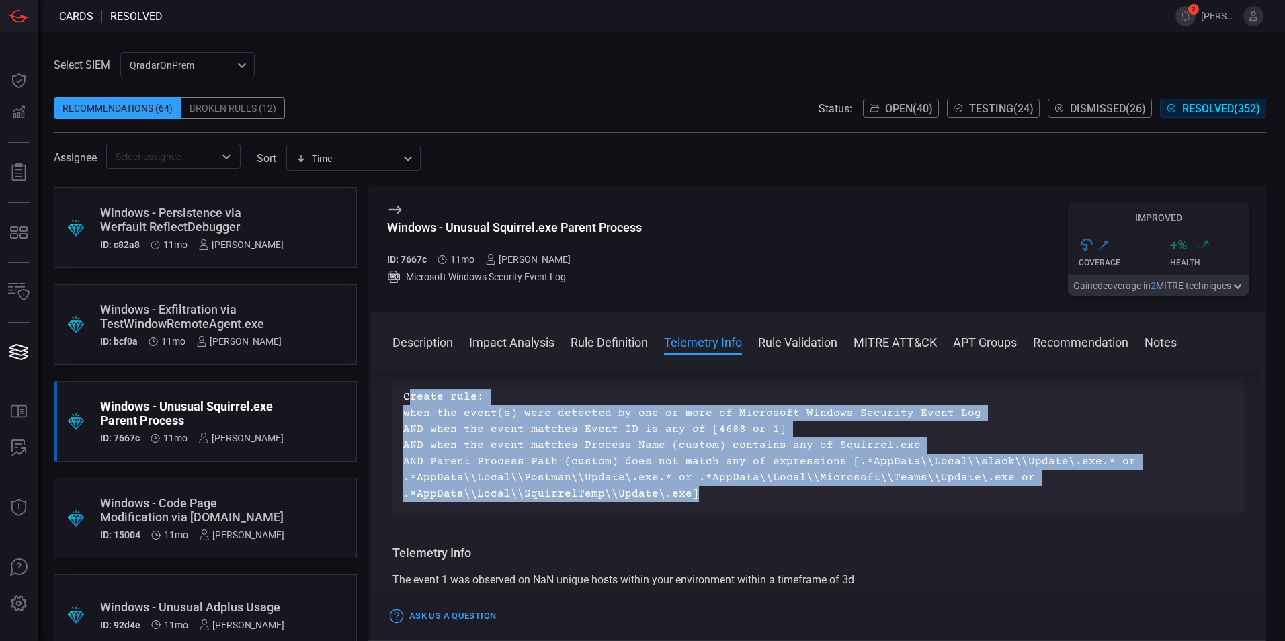
drag, startPoint x: 693, startPoint y: 495, endPoint x: 407, endPoint y: 401, distance: 301.7
click at [407, 401] on p "Create rule: when the event(s) were detected by one or more of Microsoft Window…" at bounding box center [818, 445] width 830 height 113
drag, startPoint x: 402, startPoint y: 395, endPoint x: 678, endPoint y: 501, distance: 295.4
click at [678, 501] on div "Create rule: when the event(s) were detected by one or more of Microsoft Window…" at bounding box center [819, 445] width 852 height 134
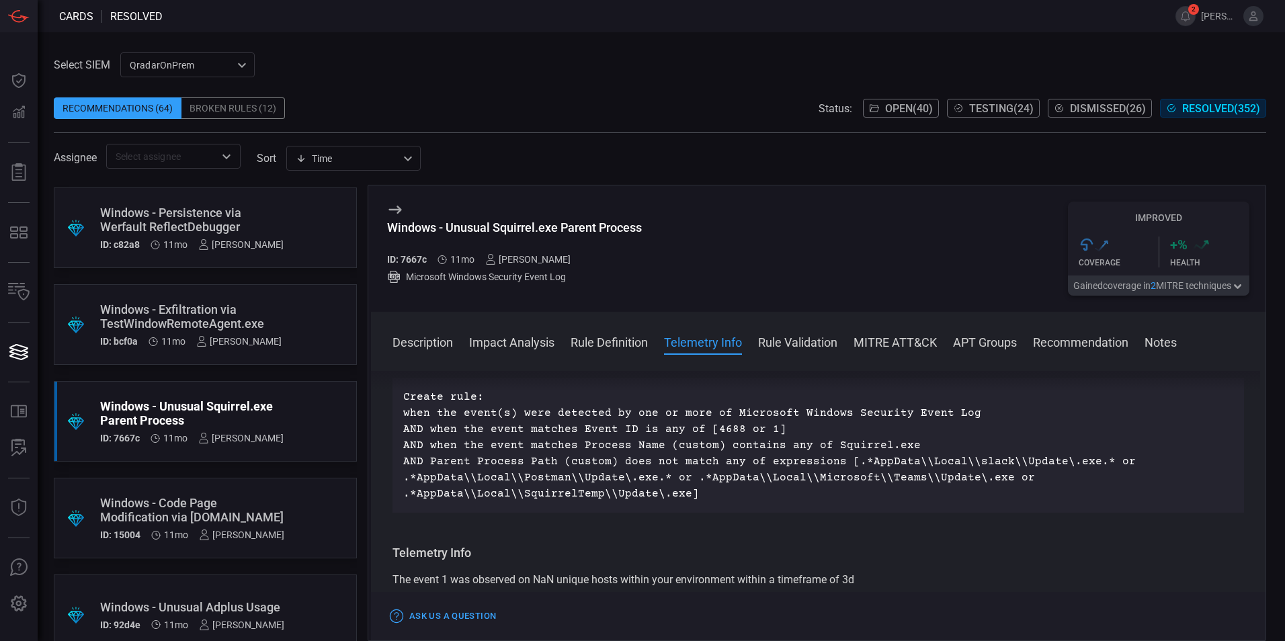
drag, startPoint x: 678, startPoint y: 501, endPoint x: 695, endPoint y: 501, distance: 17.5
click at [695, 501] on p "Create rule: when the event(s) were detected by one or more of Microsoft Window…" at bounding box center [818, 445] width 830 height 113
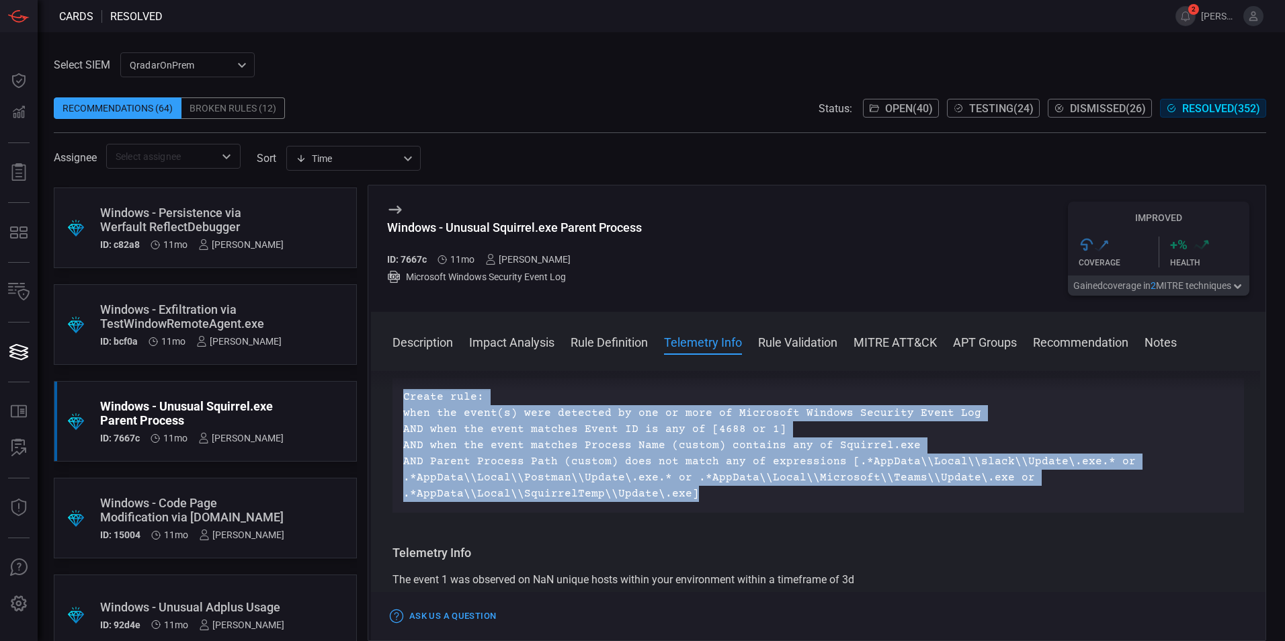
drag, startPoint x: 712, startPoint y: 501, endPoint x: 405, endPoint y: 388, distance: 327.3
click at [405, 388] on div "Description Squirrel is an open source set of tools used to install and update …" at bounding box center [818, 503] width 895 height 265
drag, startPoint x: 405, startPoint y: 388, endPoint x: 422, endPoint y: 401, distance: 22.1
click at [441, 409] on p "Create rule: when the event(s) were detected by one or more of Microsoft Window…" at bounding box center [818, 445] width 830 height 113
drag, startPoint x: 404, startPoint y: 395, endPoint x: 691, endPoint y: 493, distance: 303.1
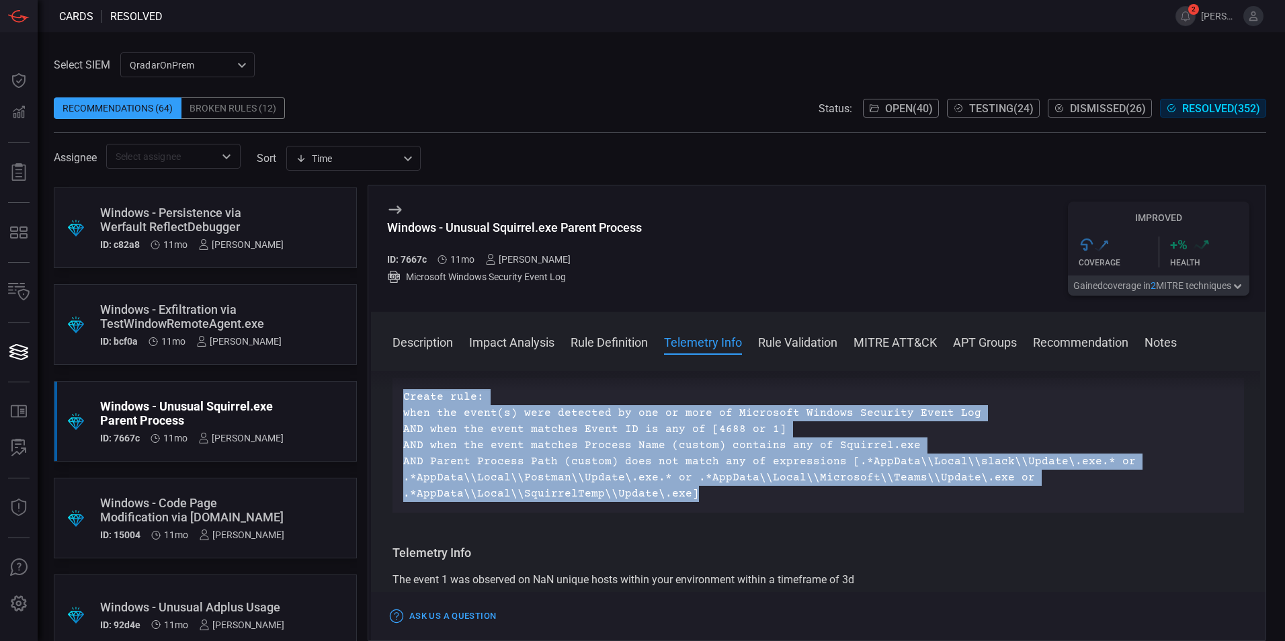
click at [691, 493] on p "Create rule: when the event(s) were detected by one or more of Microsoft Window…" at bounding box center [818, 445] width 830 height 113
drag, startPoint x: 691, startPoint y: 493, endPoint x: 698, endPoint y: 494, distance: 6.9
click at [698, 494] on p "Create rule: when the event(s) were detected by one or more of Microsoft Window…" at bounding box center [818, 445] width 830 height 113
click at [732, 500] on p "Create rule: when the event(s) were detected by one or more of Microsoft Window…" at bounding box center [818, 445] width 830 height 113
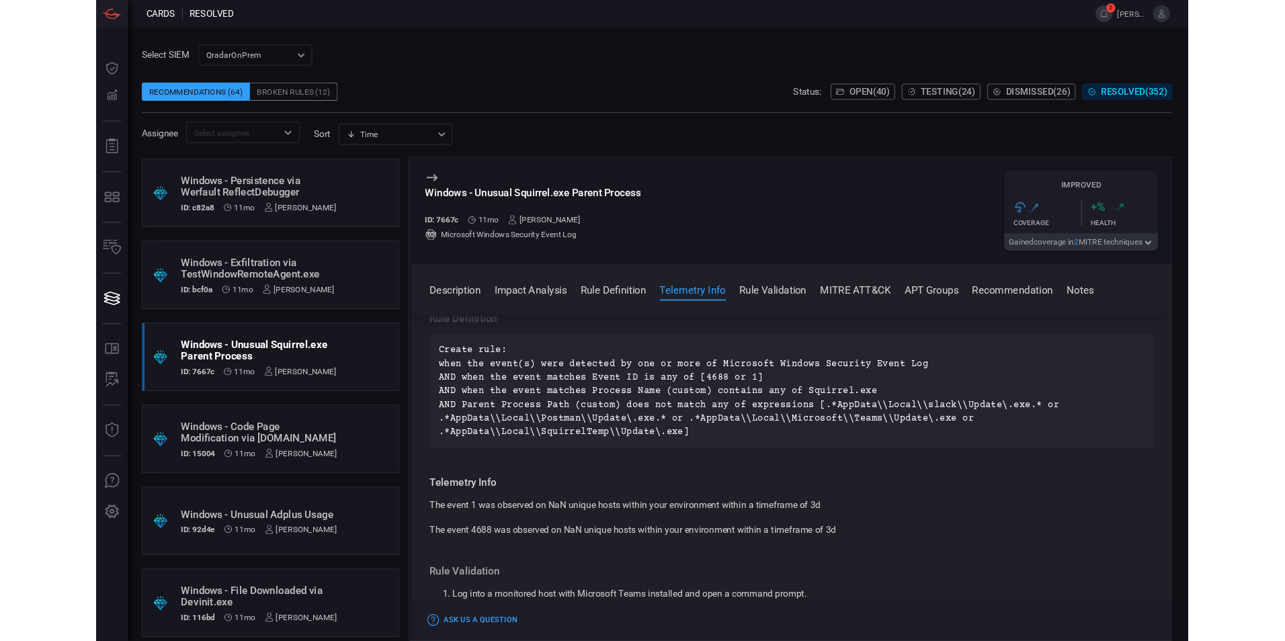
scroll to position [454, 0]
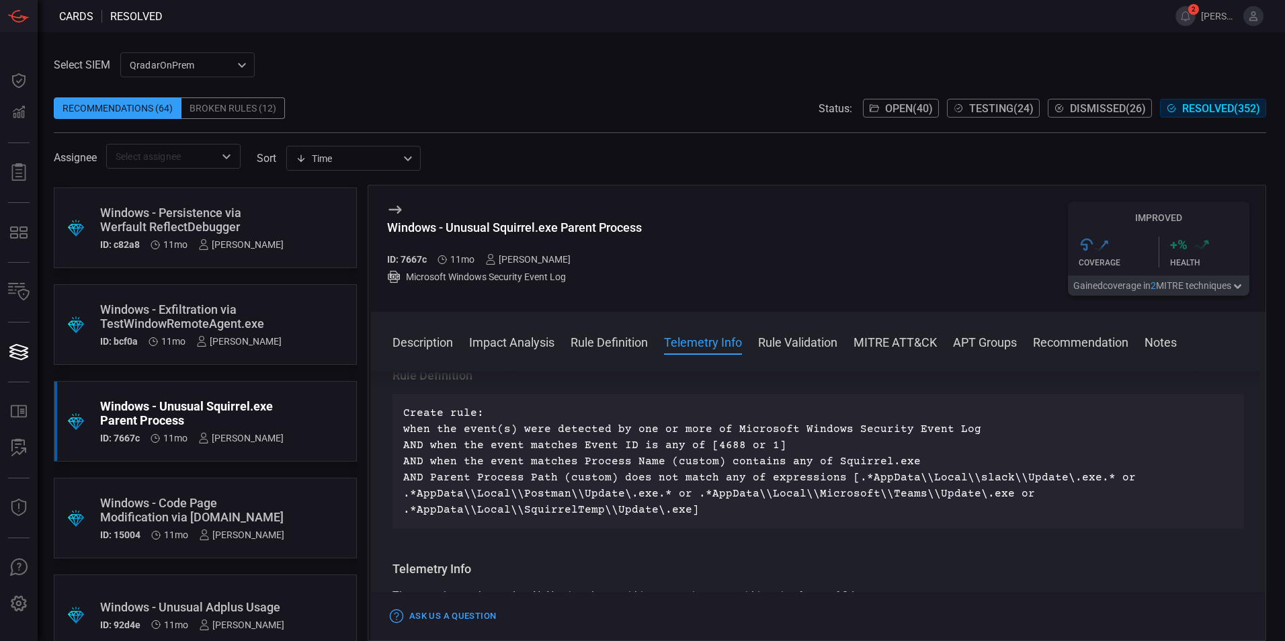
click at [694, 511] on p "Create rule: when the event(s) were detected by one or more of Microsoft Window…" at bounding box center [818, 461] width 830 height 113
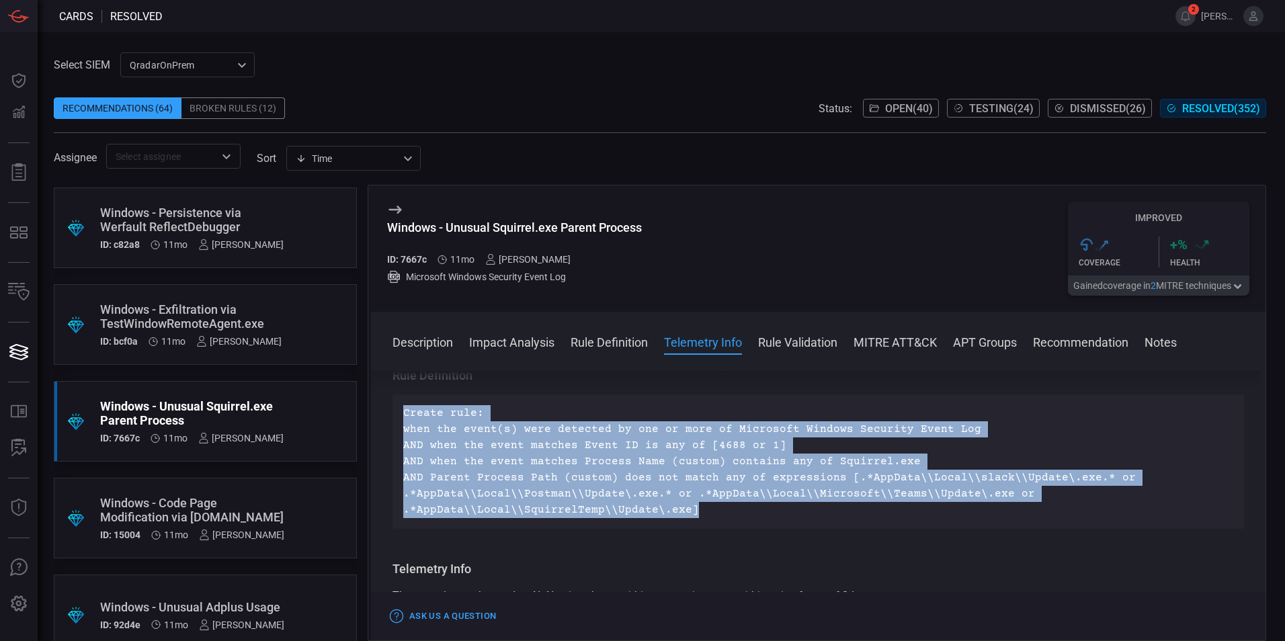
drag, startPoint x: 689, startPoint y: 510, endPoint x: 385, endPoint y: 411, distance: 319.5
click at [385, 411] on div "Description Squirrel is an open source set of tools used to install and update …" at bounding box center [818, 503] width 895 height 265
drag, startPoint x: 385, startPoint y: 411, endPoint x: 415, endPoint y: 414, distance: 30.4
click at [415, 414] on p "Create rule: when the event(s) were detected by one or more of Microsoft Window…" at bounding box center [818, 461] width 830 height 113
drag, startPoint x: 405, startPoint y: 413, endPoint x: 702, endPoint y: 516, distance: 313.8
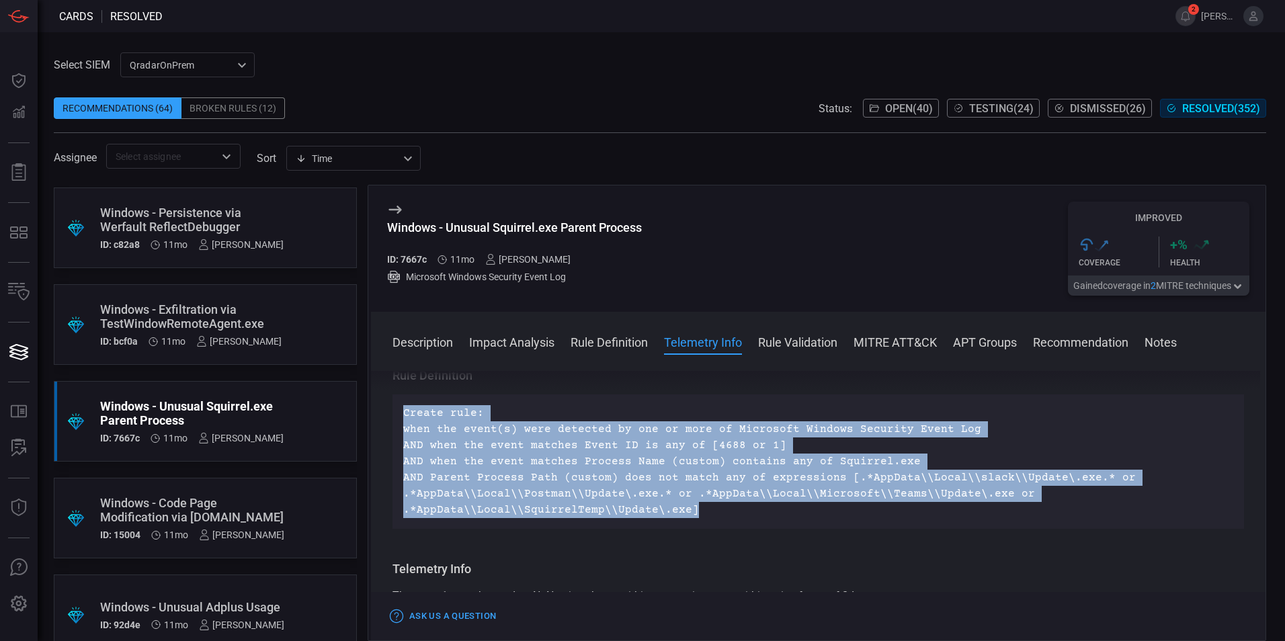
click at [702, 516] on p "Create rule: when the event(s) were detected by one or more of Microsoft Window…" at bounding box center [818, 461] width 830 height 113
drag, startPoint x: 691, startPoint y: 509, endPoint x: 402, endPoint y: 413, distance: 304.6
click at [402, 413] on div "Create rule: when the event(s) were detected by one or more of Microsoft Window…" at bounding box center [819, 462] width 852 height 134
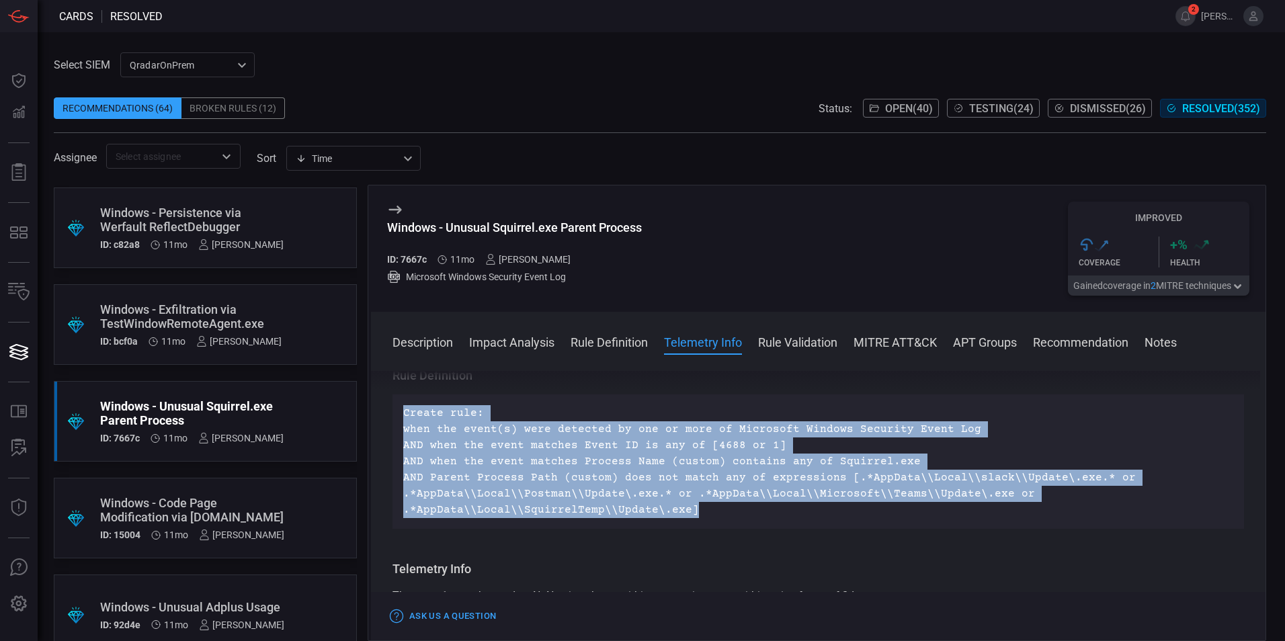
drag, startPoint x: 690, startPoint y: 519, endPoint x: 387, endPoint y: 413, distance: 320.6
click at [387, 413] on div "Description Squirrel is an open source set of tools used to install and update …" at bounding box center [818, 503] width 895 height 265
drag, startPoint x: 387, startPoint y: 413, endPoint x: 468, endPoint y: 426, distance: 81.8
click at [472, 427] on p "Create rule: when the event(s) were detected by one or more of Microsoft Window…" at bounding box center [818, 461] width 830 height 113
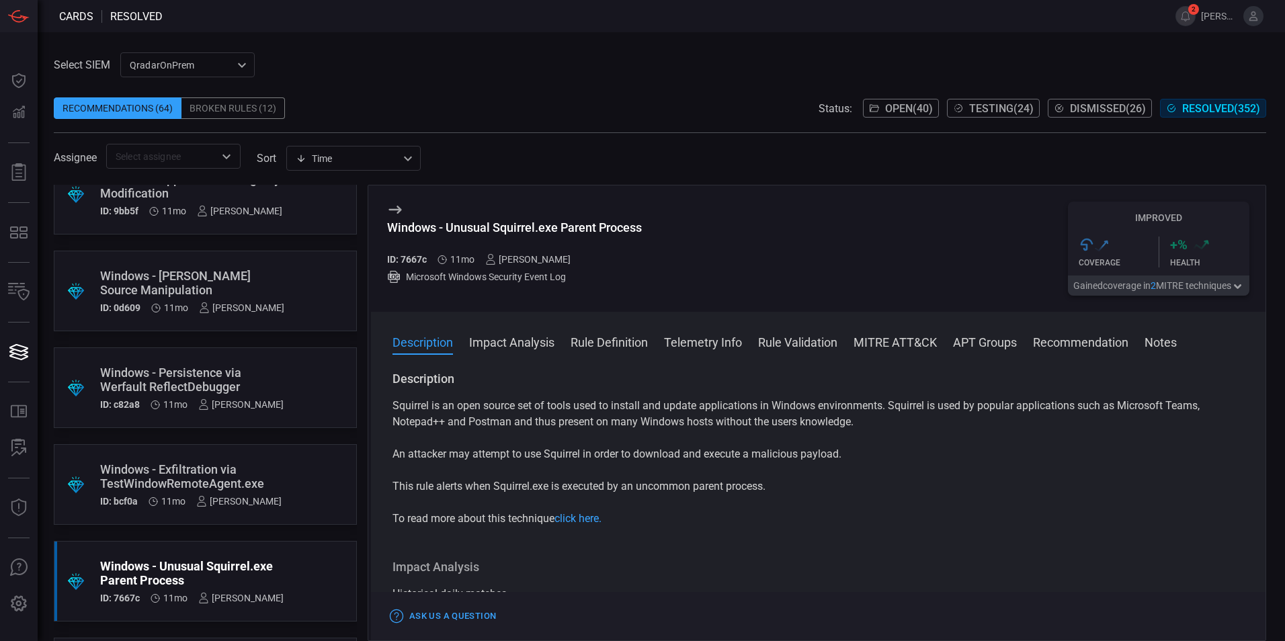
scroll to position [3988, 0]
